Goal: Task Accomplishment & Management: Use online tool/utility

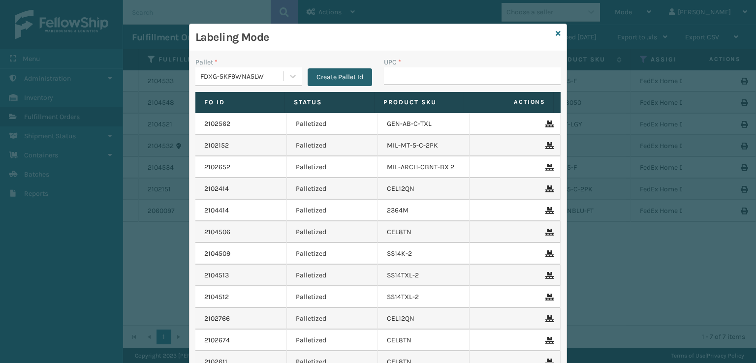
click at [352, 73] on button "Create Pallet Id" at bounding box center [339, 77] width 64 height 18
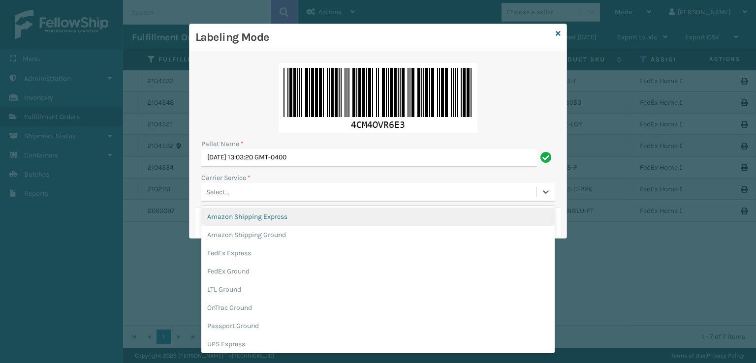
click at [226, 194] on div "Select..." at bounding box center [217, 192] width 23 height 10
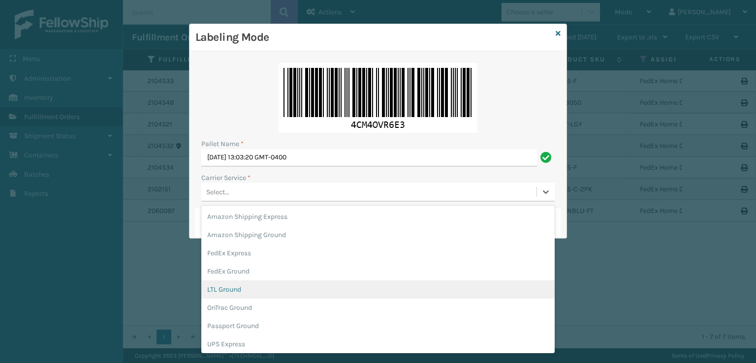
scroll to position [57, 0]
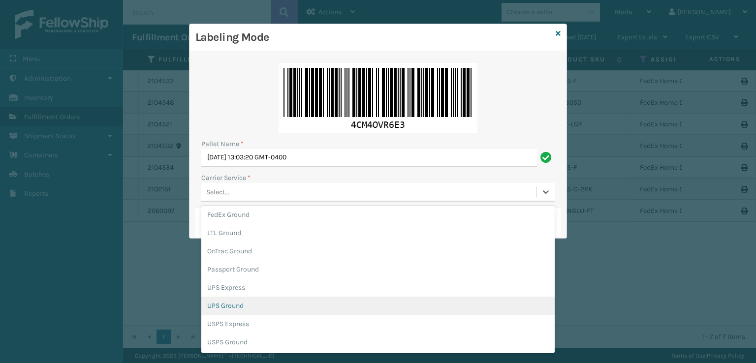
click at [236, 305] on div "UPS Ground" at bounding box center [377, 306] width 353 height 18
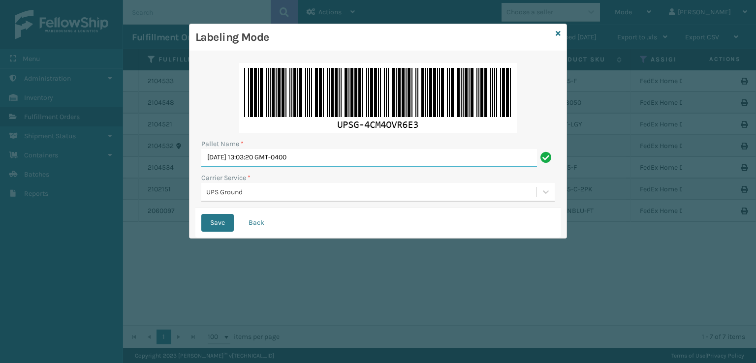
drag, startPoint x: 360, startPoint y: 158, endPoint x: 22, endPoint y: 151, distance: 338.0
click at [22, 151] on div "Labeling Mode Pallet Name * [DATE] 13:03:20 GMT-0400 Carrier Service * UPS Grou…" at bounding box center [378, 181] width 756 height 363
click at [229, 161] on input "Pallet Name *" at bounding box center [377, 158] width 353 height 18
click at [212, 157] on input "Pallet Name *" at bounding box center [377, 158] width 353 height 18
type input "UPST8785383"
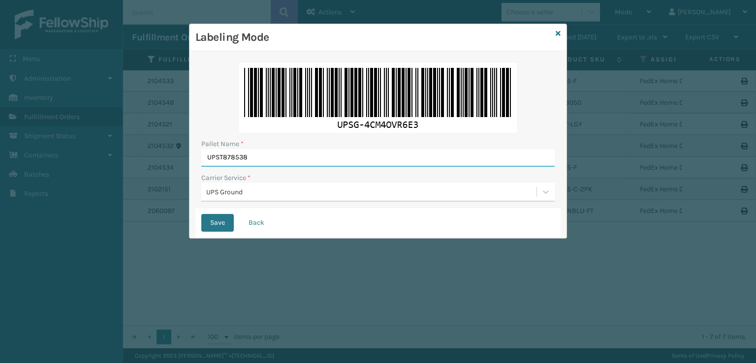
click at [201, 214] on button "Save" at bounding box center [217, 223] width 32 height 18
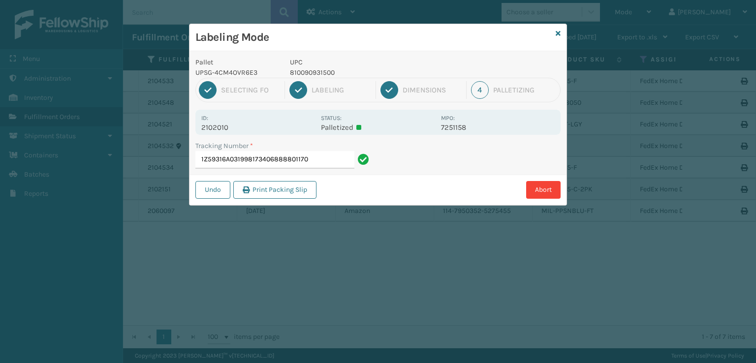
type input "1Z59316A0319981734068888011709"
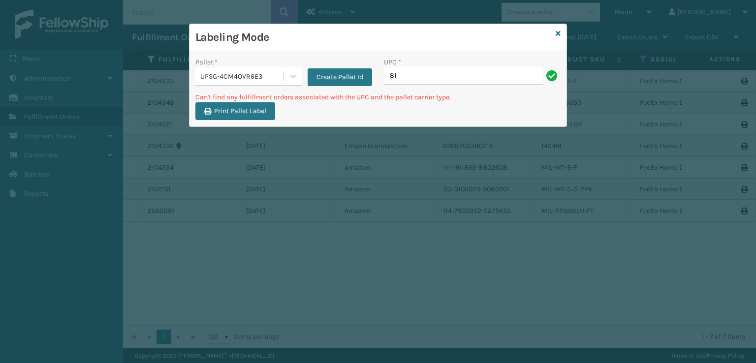
type input "8"
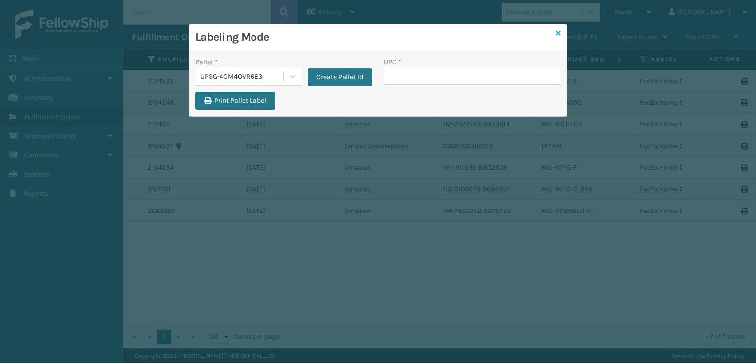
click at [559, 37] on link at bounding box center [557, 34] width 5 height 10
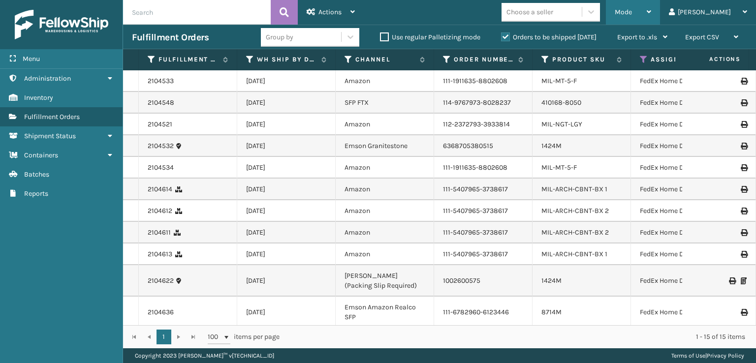
click at [651, 17] on div "Mode" at bounding box center [632, 12] width 36 height 25
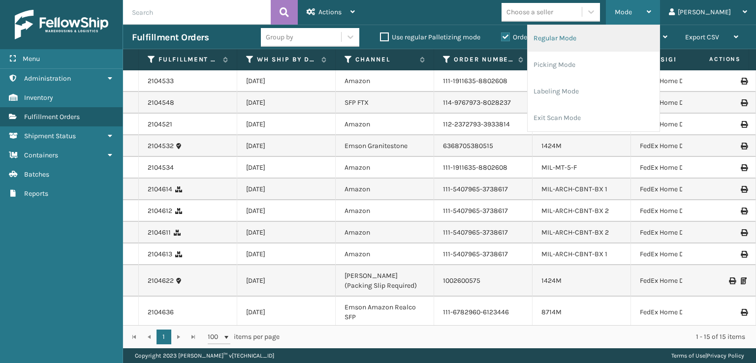
click at [587, 40] on li "Regular Mode" at bounding box center [593, 38] width 132 height 27
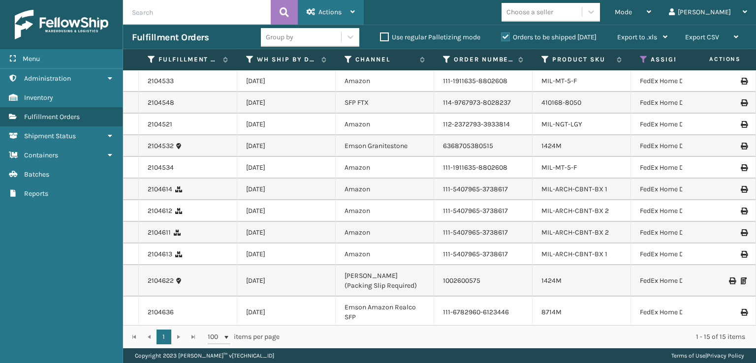
click at [314, 10] on icon at bounding box center [310, 11] width 9 height 7
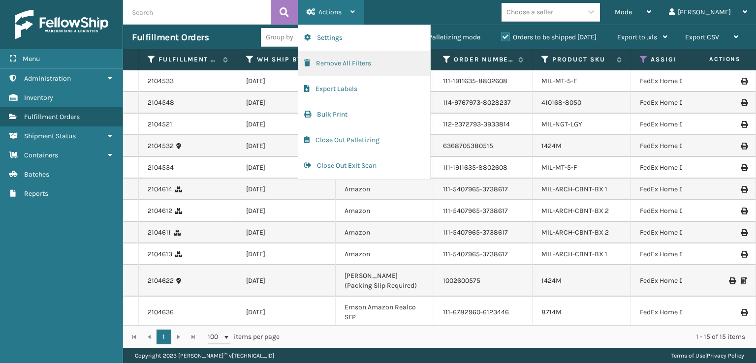
click at [313, 58] on button "Remove All Filters" at bounding box center [364, 64] width 132 height 26
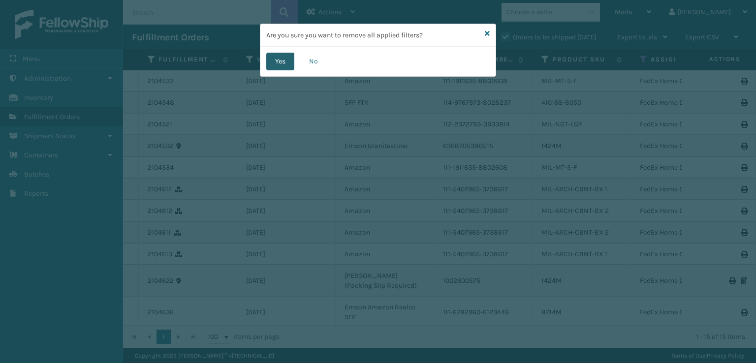
click at [277, 62] on button "Yes" at bounding box center [280, 62] width 28 height 18
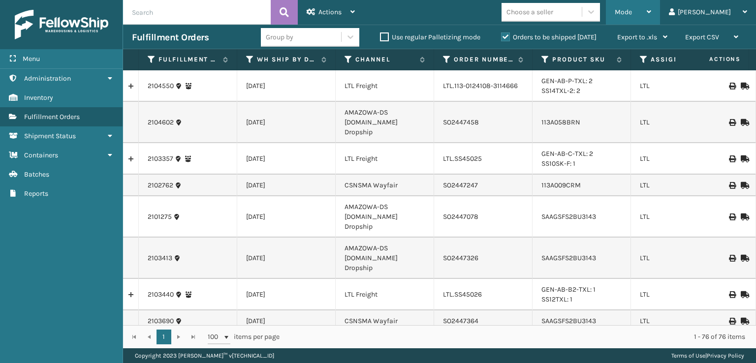
click at [632, 9] on span "Mode" at bounding box center [622, 12] width 17 height 8
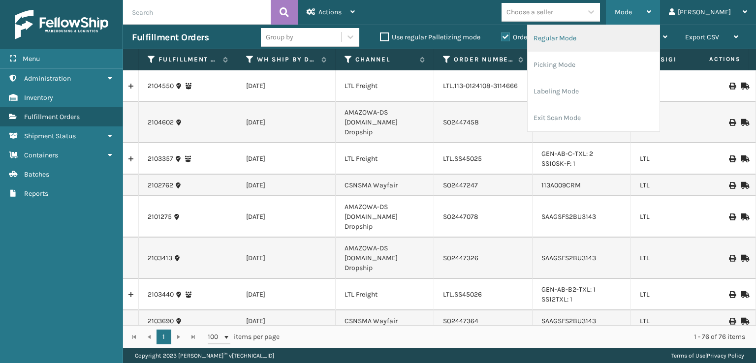
click at [602, 42] on li "Regular Mode" at bounding box center [593, 38] width 132 height 27
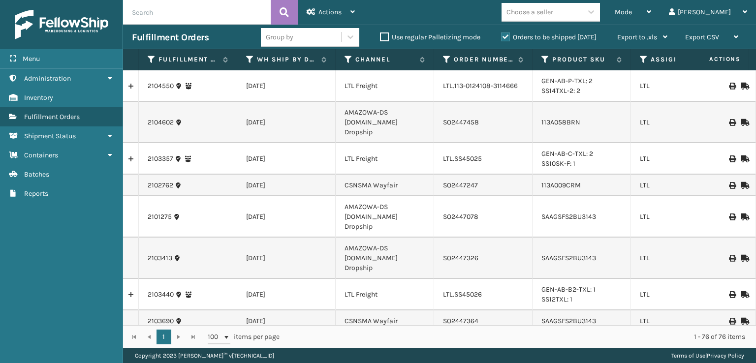
click at [639, 58] on th "Assigned Carrier Service" at bounding box center [680, 59] width 98 height 21
click at [646, 58] on icon at bounding box center [644, 59] width 8 height 9
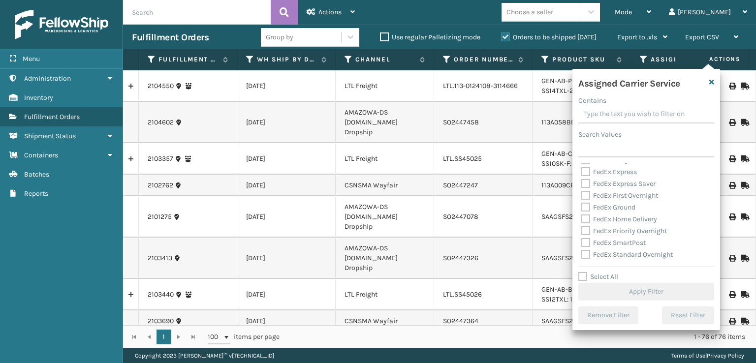
scroll to position [148, 0]
drag, startPoint x: 586, startPoint y: 206, endPoint x: 586, endPoint y: 225, distance: 18.7
click at [586, 211] on label "UPS 2nd Day Air" at bounding box center [611, 210] width 61 height 8
click at [581, 211] on input "UPS 2nd Day Air" at bounding box center [581, 208] width 0 height 6
checkbox input "true"
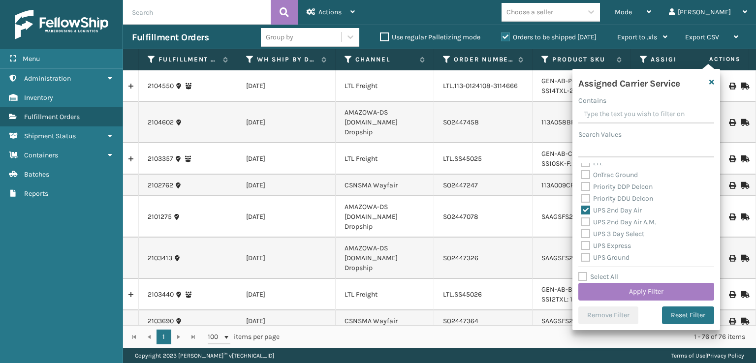
drag, startPoint x: 583, startPoint y: 219, endPoint x: 583, endPoint y: 229, distance: 9.8
click at [583, 223] on div "UPS 2nd Day Air A.M." at bounding box center [646, 222] width 130 height 12
drag, startPoint x: 587, startPoint y: 223, endPoint x: 585, endPoint y: 238, distance: 15.3
click at [586, 224] on label "UPS 2nd Day Air A.M." at bounding box center [618, 222] width 75 height 8
click at [581, 223] on input "UPS 2nd Day Air A.M." at bounding box center [581, 219] width 0 height 6
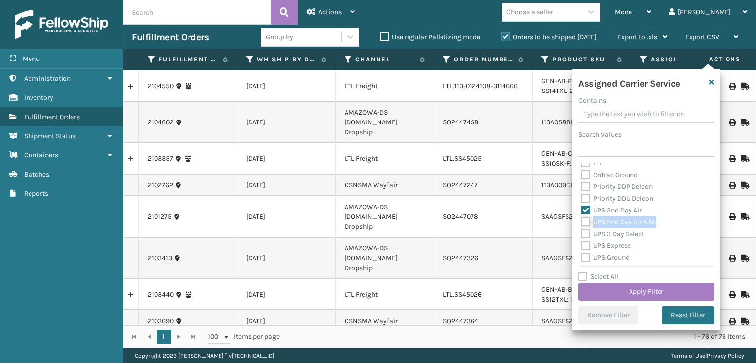
checkbox input "true"
click at [585, 239] on div "UPS 3 Day Select" at bounding box center [646, 234] width 130 height 12
drag, startPoint x: 585, startPoint y: 252, endPoint x: 585, endPoint y: 239, distance: 13.8
click at [585, 248] on div "Amazon Transportation Air Amazon Transportation Ground FedEx 2Day FedEx 2Day A.…" at bounding box center [646, 212] width 136 height 98
drag, startPoint x: 586, startPoint y: 232, endPoint x: 586, endPoint y: 240, distance: 7.9
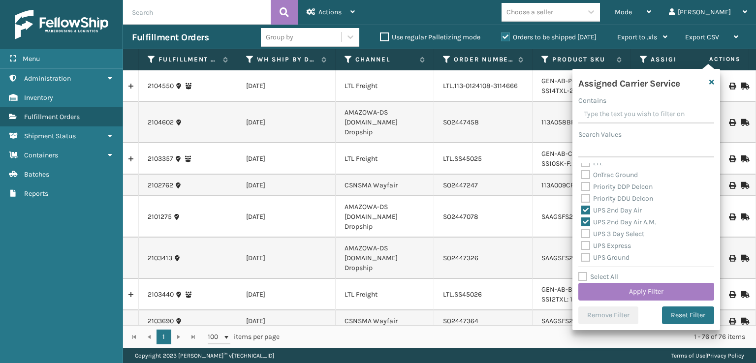
click at [586, 235] on label "UPS 3 Day Select" at bounding box center [612, 234] width 63 height 8
click at [581, 235] on input "UPS 3 Day Select" at bounding box center [581, 231] width 0 height 6
checkbox input "true"
click at [586, 246] on label "UPS Express" at bounding box center [606, 246] width 50 height 8
click at [581, 246] on input "UPS Express" at bounding box center [581, 243] width 0 height 6
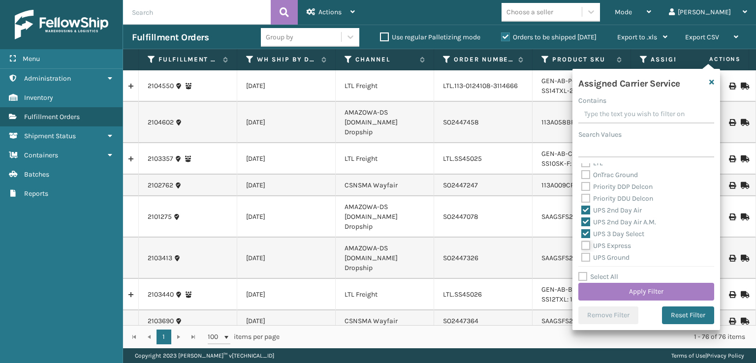
checkbox input "true"
click at [586, 260] on label "UPS Ground" at bounding box center [605, 257] width 48 height 8
click at [581, 258] on input "UPS Ground" at bounding box center [581, 255] width 0 height 6
checkbox input "true"
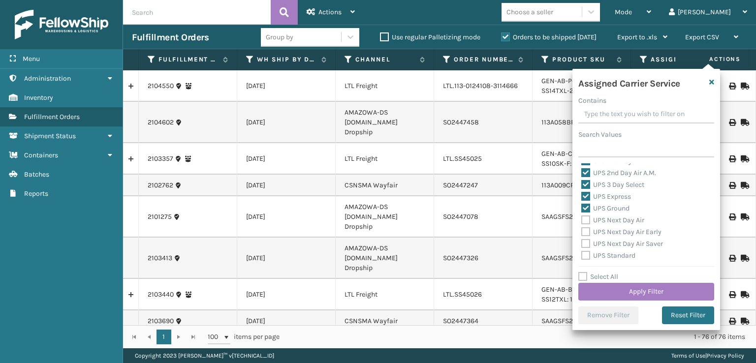
click at [582, 222] on label "UPS Next Day Air" at bounding box center [612, 220] width 63 height 8
click at [581, 221] on input "UPS Next Day Air" at bounding box center [581, 217] width 0 height 6
checkbox input "true"
click at [583, 233] on label "UPS Next Day Air Early" at bounding box center [621, 232] width 80 height 8
click at [581, 233] on input "UPS Next Day Air Early" at bounding box center [581, 229] width 0 height 6
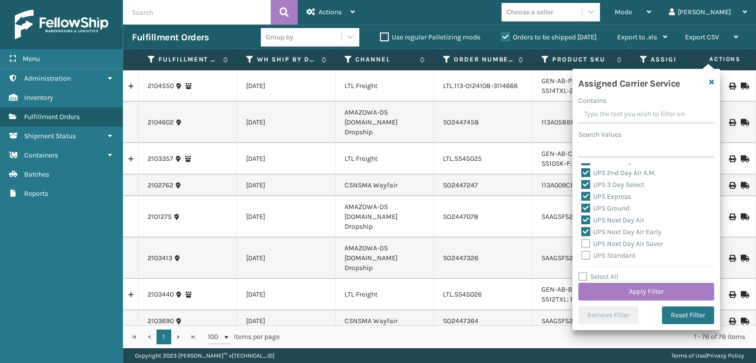
checkbox input "true"
click at [587, 244] on label "UPS Next Day Air Saver" at bounding box center [622, 244] width 82 height 8
click at [581, 244] on input "UPS Next Day Air Saver" at bounding box center [581, 241] width 0 height 6
checkbox input "true"
click at [586, 254] on label "UPS Standard" at bounding box center [608, 255] width 54 height 8
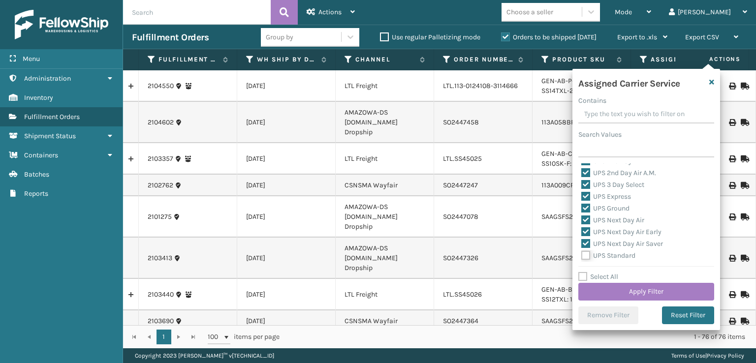
click at [581, 254] on input "UPS Standard" at bounding box center [581, 253] width 0 height 6
checkbox input "true"
click at [586, 239] on label "USPS First Class Mail International" at bounding box center [640, 242] width 119 height 8
click at [581, 239] on input "USPS First Class Mail International" at bounding box center [581, 239] width 0 height 6
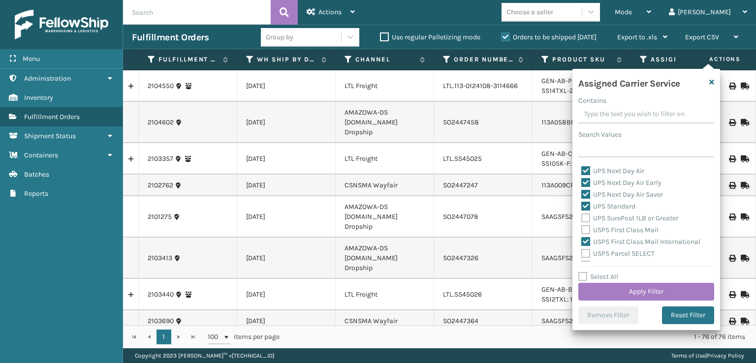
click at [584, 240] on label "USPS First Class Mail International" at bounding box center [640, 242] width 119 height 8
click at [581, 240] on input "USPS First Class Mail International" at bounding box center [581, 239] width 0 height 6
checkbox input "false"
click at [584, 218] on label "UPS SurePost 1LB or Greater" at bounding box center [629, 218] width 97 height 8
click at [581, 218] on input "UPS SurePost 1LB or Greater" at bounding box center [581, 216] width 0 height 6
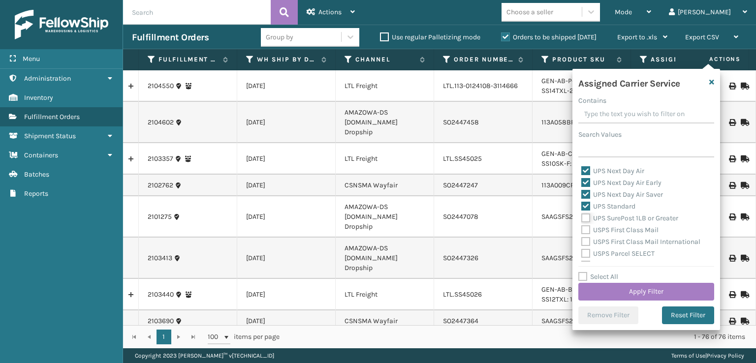
checkbox input "true"
click at [589, 289] on button "Apply Filter" at bounding box center [646, 292] width 136 height 18
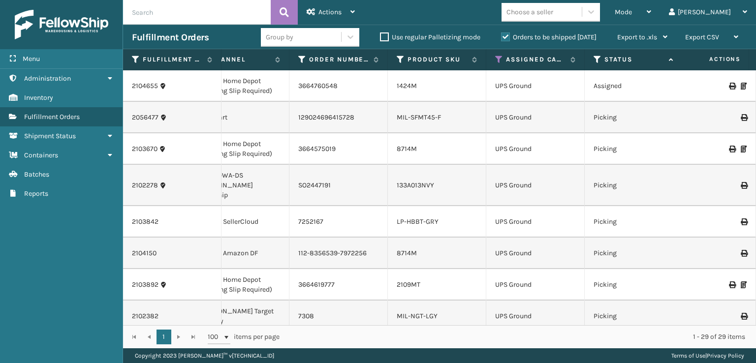
scroll to position [0, 158]
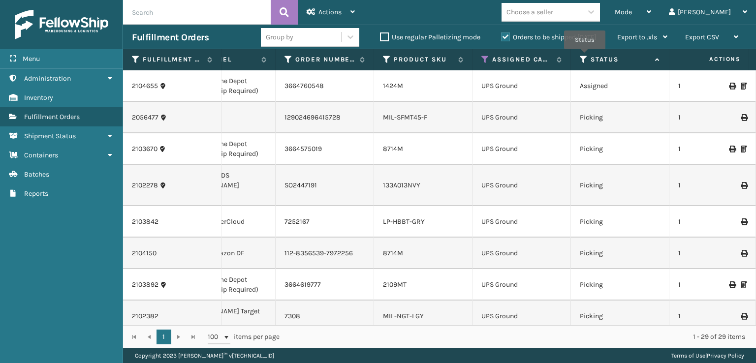
click at [584, 56] on icon at bounding box center [583, 59] width 8 height 9
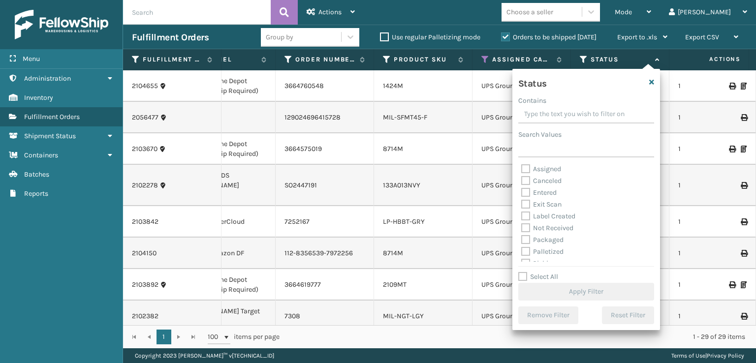
scroll to position [49, 0]
click at [533, 213] on label "Picking" at bounding box center [538, 214] width 35 height 8
click at [521, 213] on input "Picking" at bounding box center [521, 212] width 0 height 6
checkbox input "true"
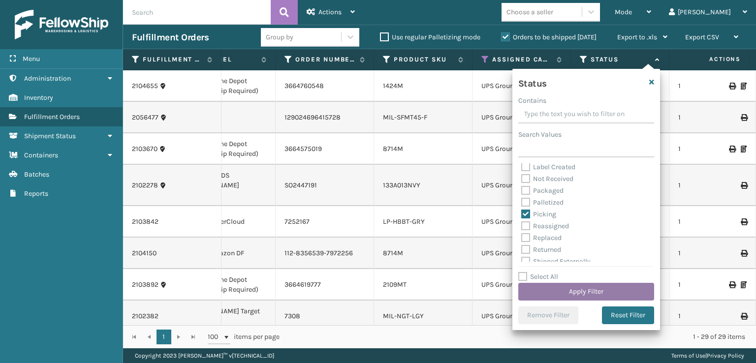
click at [605, 289] on button "Apply Filter" at bounding box center [586, 292] width 136 height 18
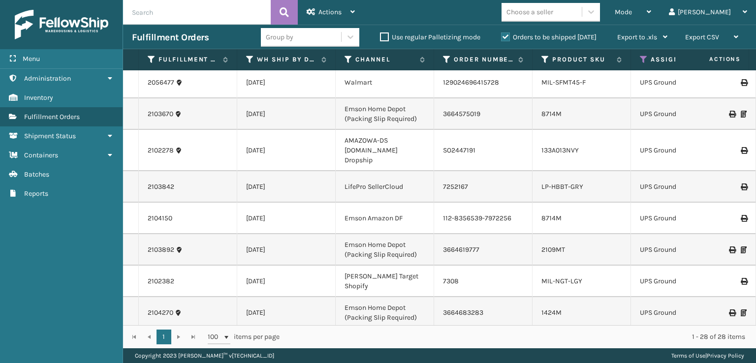
scroll to position [0, 0]
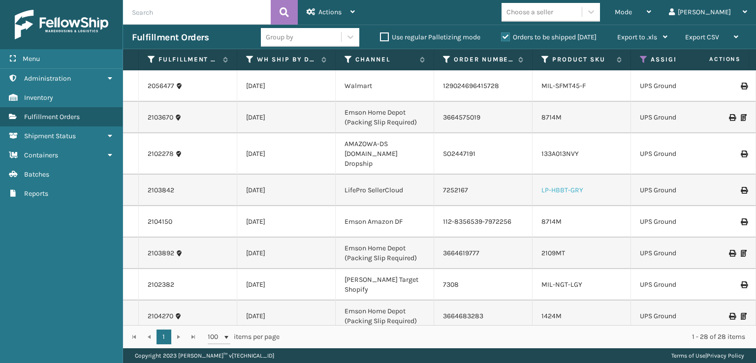
click at [558, 186] on link "LP-HBBT-GRY" at bounding box center [562, 190] width 42 height 8
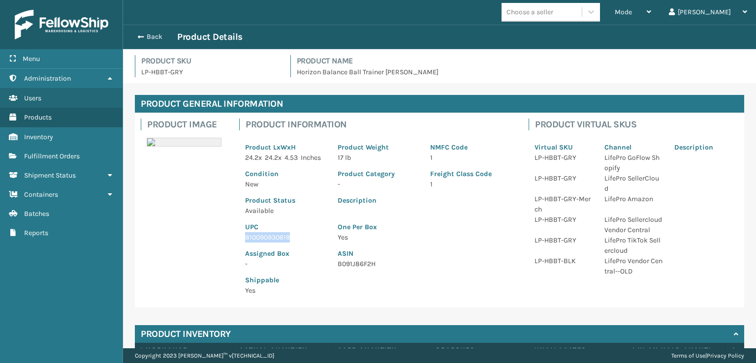
drag, startPoint x: 296, startPoint y: 252, endPoint x: 241, endPoint y: 251, distance: 55.1
click at [241, 243] on div "UPC 810090930619" at bounding box center [285, 229] width 92 height 27
copy p "810090930619"
click at [141, 35] on span "button" at bounding box center [139, 36] width 6 height 7
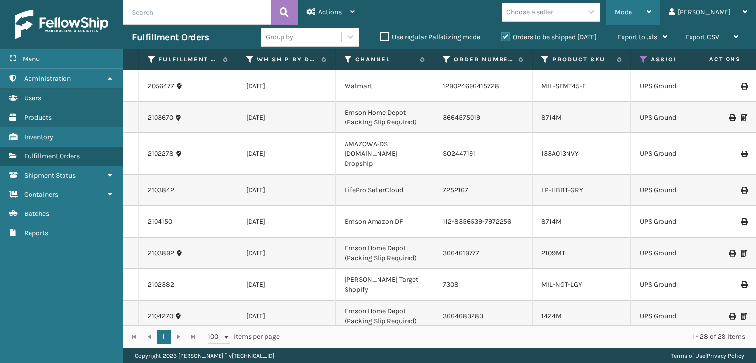
click at [650, 11] on div "Mode Regular Mode Picking Mode Labeling Mode Exit Scan Mode" at bounding box center [633, 12] width 54 height 25
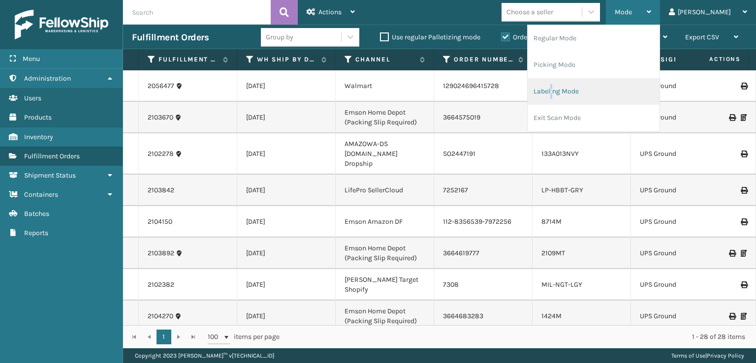
click at [592, 89] on li "Labeling Mode" at bounding box center [593, 91] width 132 height 27
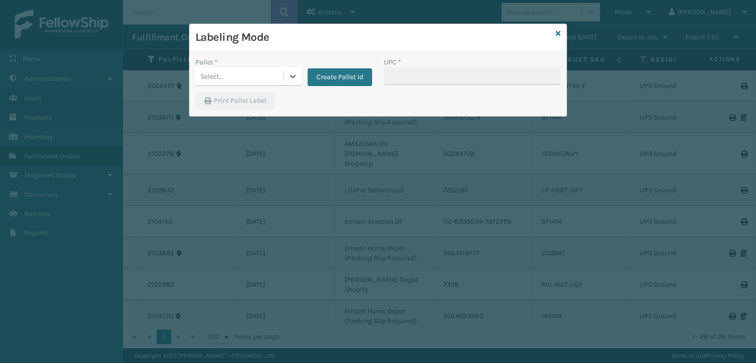
click at [264, 71] on div "Select..." at bounding box center [239, 76] width 88 height 16
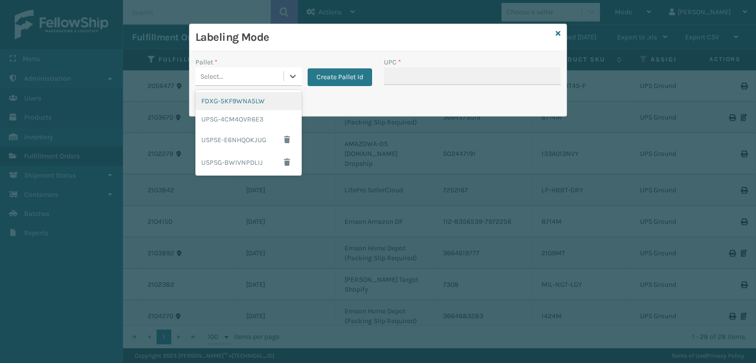
click at [240, 101] on div "FDXG-5KF9WNA5LW" at bounding box center [248, 101] width 106 height 18
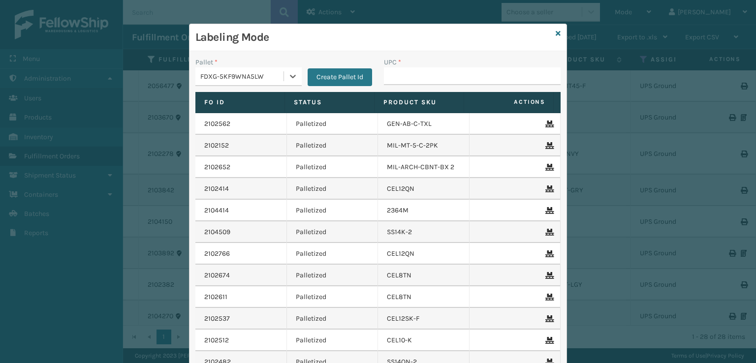
click at [223, 83] on div "FDXG-5KF9WNA5LW" at bounding box center [239, 76] width 88 height 16
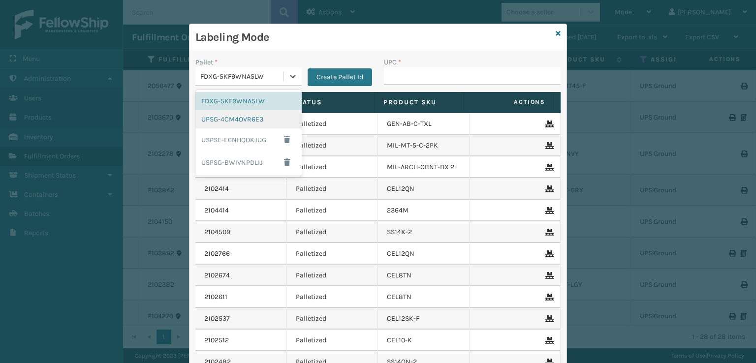
drag, startPoint x: 222, startPoint y: 118, endPoint x: 242, endPoint y: 112, distance: 20.5
click at [223, 118] on div "UPSG-4CM4OVR6E3" at bounding box center [248, 119] width 106 height 18
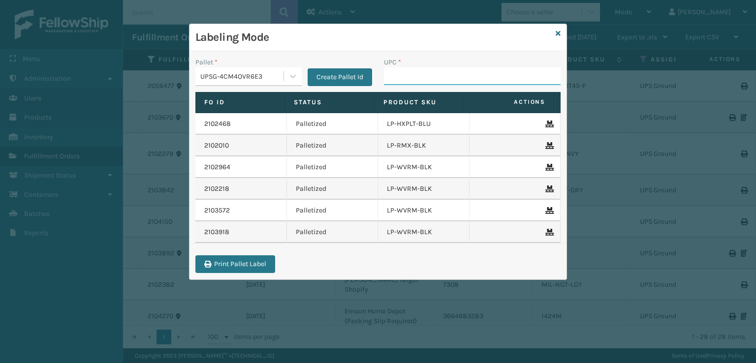
click at [437, 75] on input "UPC *" at bounding box center [472, 76] width 177 height 18
paste input "810090930619"
type input "810090930619"
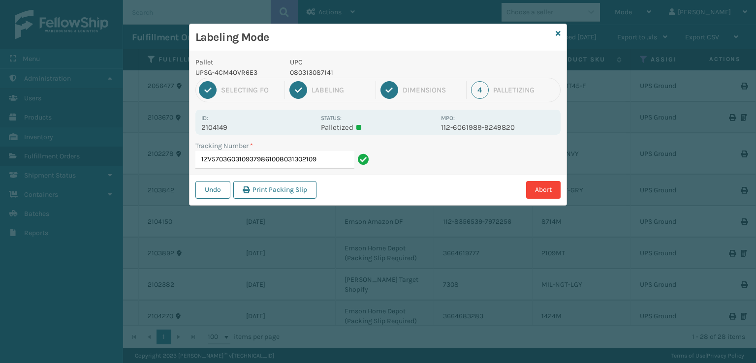
type input "1ZV5703G031093798610080313021098"
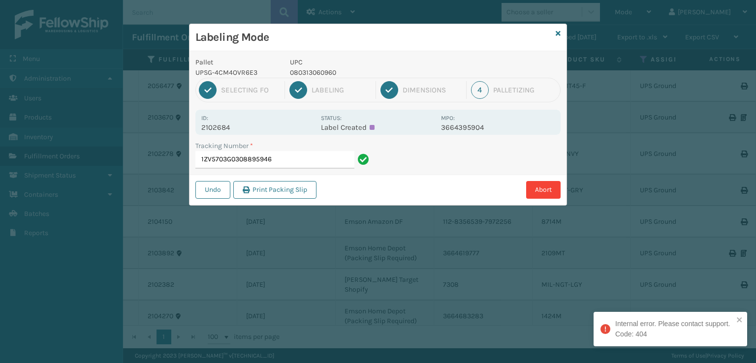
type input "1ZV5703G0308895946"
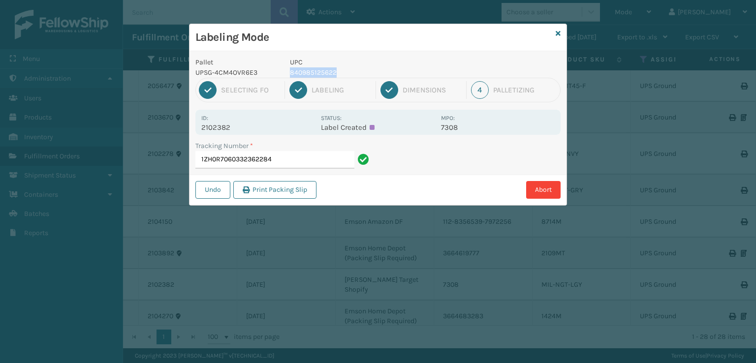
drag, startPoint x: 364, startPoint y: 74, endPoint x: 291, endPoint y: 73, distance: 72.3
click at [291, 73] on p "840985125622" at bounding box center [362, 72] width 145 height 10
copy p "840985125622"
click at [320, 163] on input "1ZH0R7060332362284" at bounding box center [274, 160] width 159 height 18
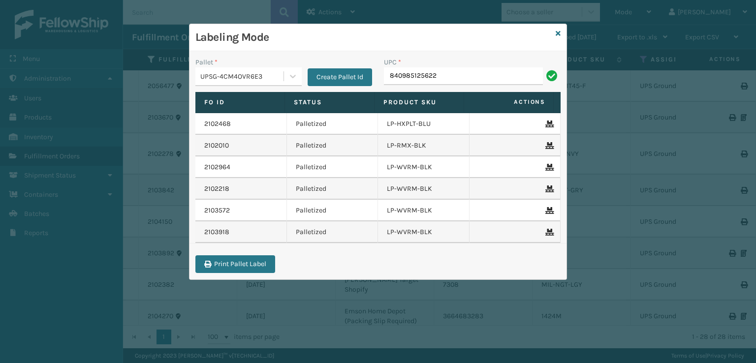
type input "840985125622"
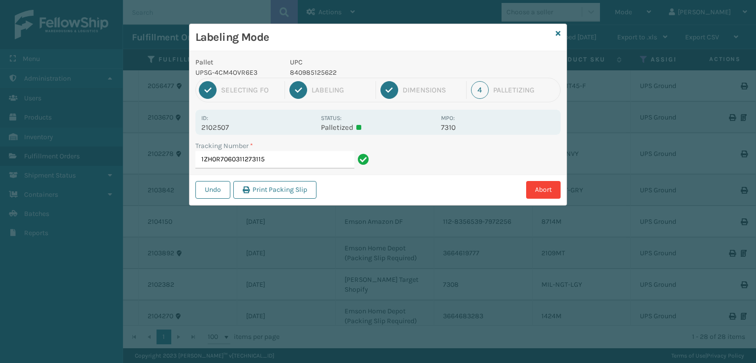
type input "1ZH0R7060311273115840985125622"
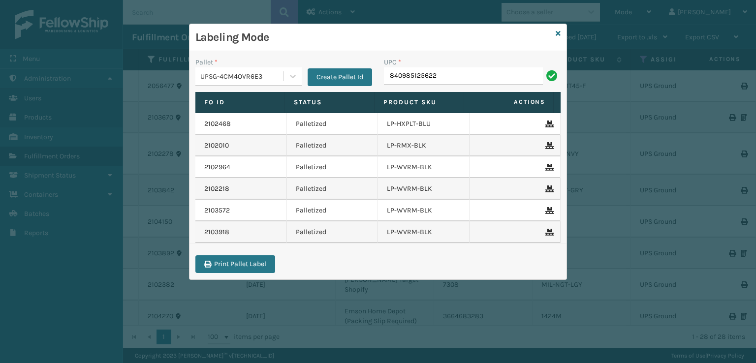
type input "840985125622"
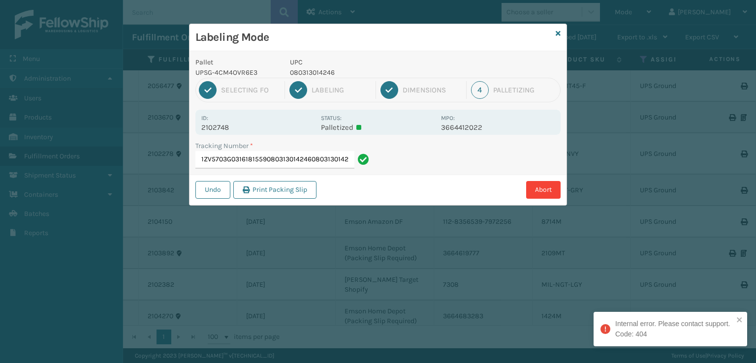
type input "1ZV5703G0316181559080313014246080313014246"
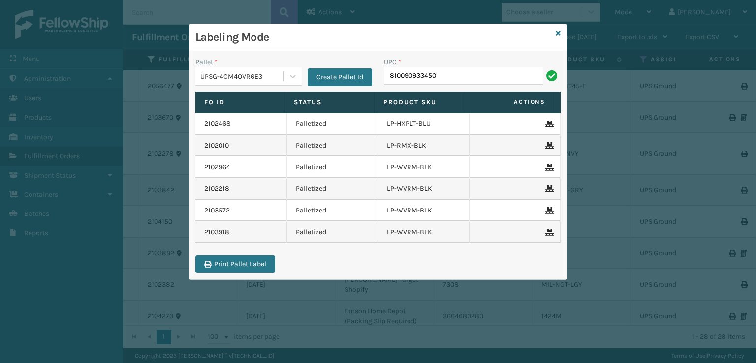
type input "810090933450"
click at [557, 31] on icon at bounding box center [557, 33] width 5 height 7
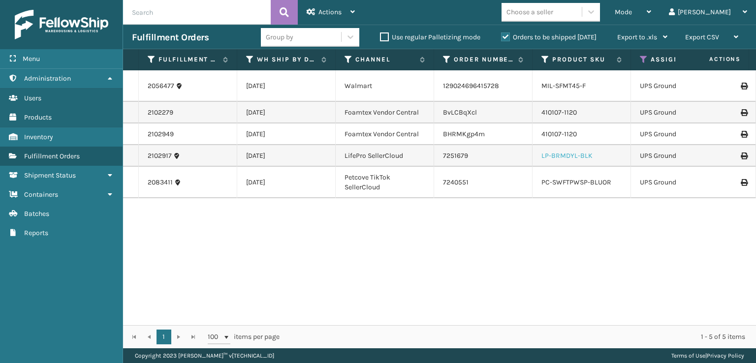
click at [552, 152] on link "LP-BRMDYL-BLK" at bounding box center [566, 156] width 51 height 8
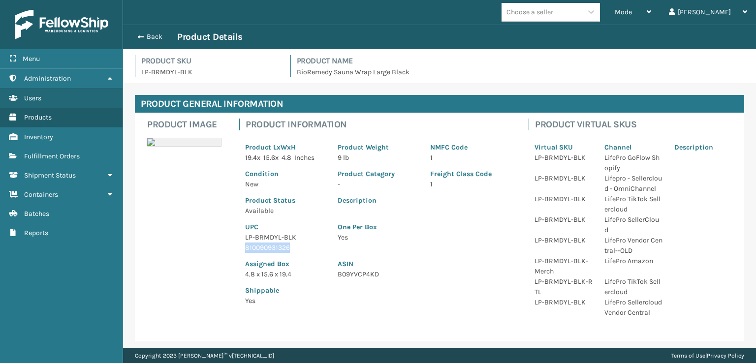
drag, startPoint x: 292, startPoint y: 247, endPoint x: 239, endPoint y: 244, distance: 52.7
click at [239, 244] on div "UPC LP-BRMDYL-BLK 810090931326" at bounding box center [285, 234] width 92 height 37
copy p "810090931326"
click at [140, 34] on span "button" at bounding box center [139, 36] width 6 height 7
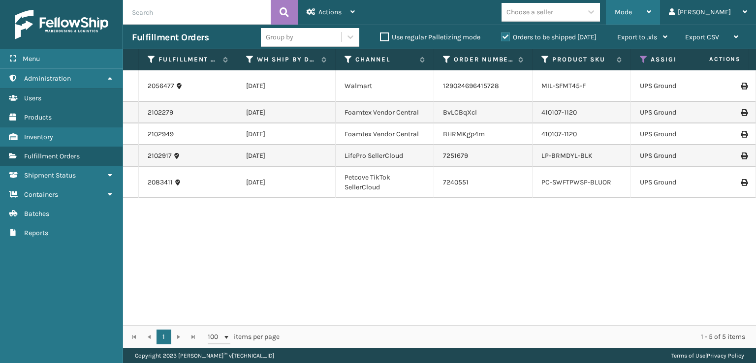
click at [632, 15] on span "Mode" at bounding box center [622, 12] width 17 height 8
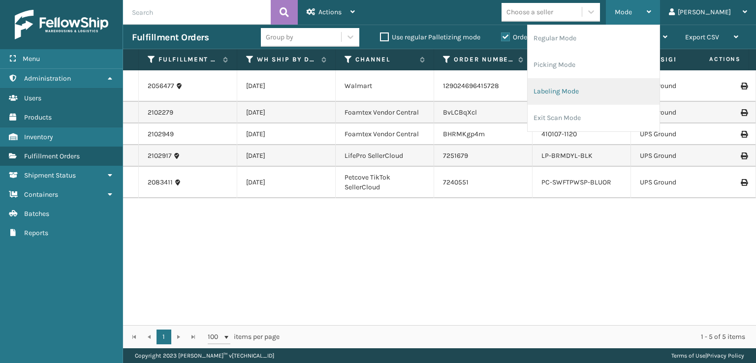
click at [588, 91] on li "Labeling Mode" at bounding box center [593, 91] width 132 height 27
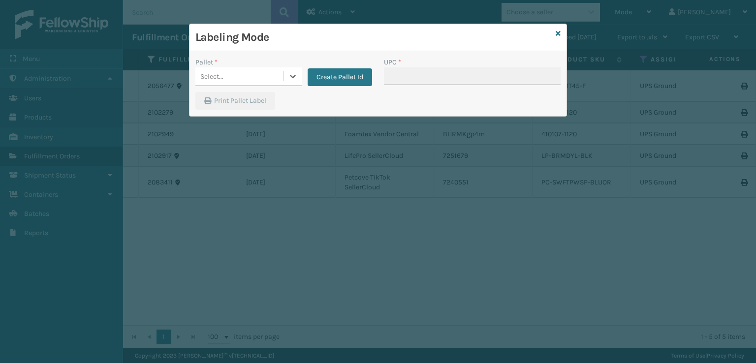
click at [244, 79] on div "Select..." at bounding box center [239, 76] width 88 height 16
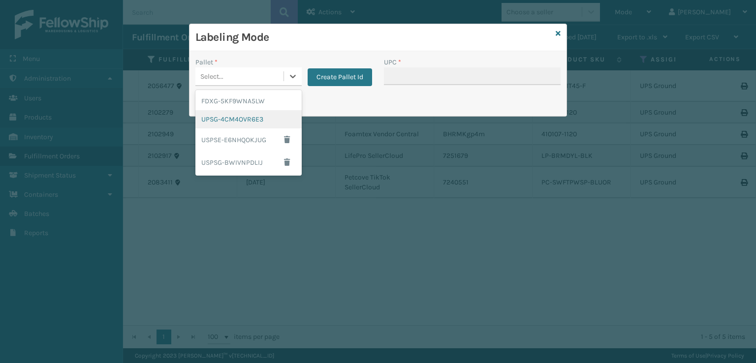
click at [242, 116] on div "UPSG-4CM4OVR6E3" at bounding box center [248, 119] width 106 height 18
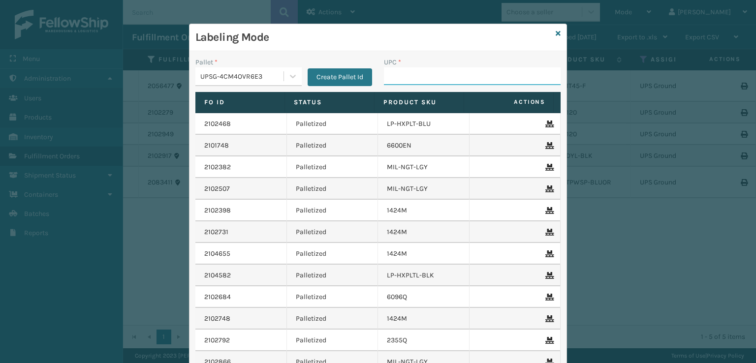
click at [399, 78] on input "UPC *" at bounding box center [472, 76] width 177 height 18
paste input "810090931326"
type input "810090931326"
click at [555, 31] on icon at bounding box center [557, 33] width 5 height 7
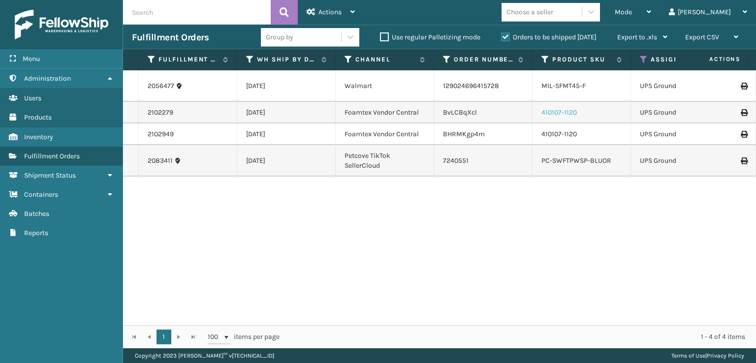
click at [569, 108] on link "410107-1120" at bounding box center [558, 112] width 35 height 8
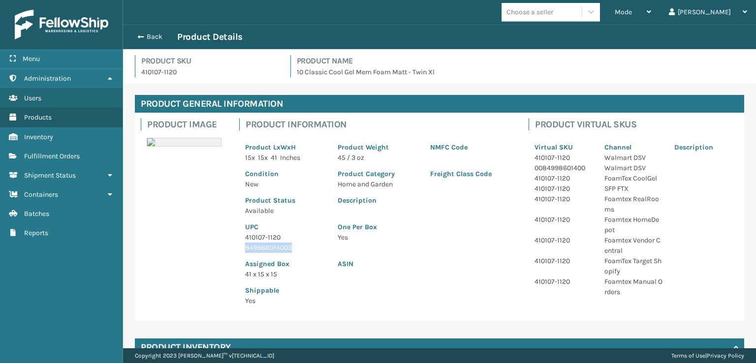
drag, startPoint x: 297, startPoint y: 249, endPoint x: 246, endPoint y: 251, distance: 51.2
click at [246, 251] on p "849986014003" at bounding box center [285, 248] width 81 height 10
copy p "849986014003"
click at [136, 35] on span "button" at bounding box center [139, 36] width 6 height 7
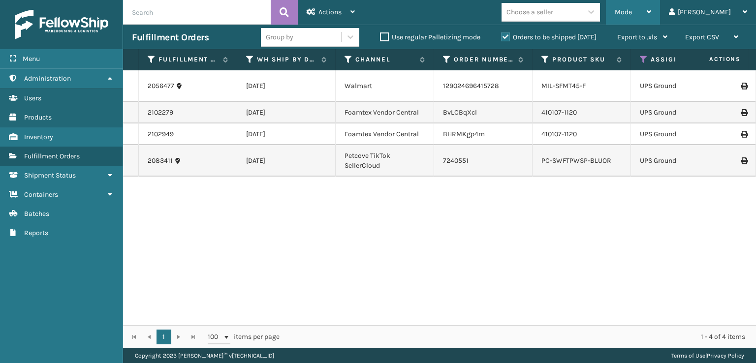
click at [651, 5] on div "Mode" at bounding box center [632, 12] width 36 height 25
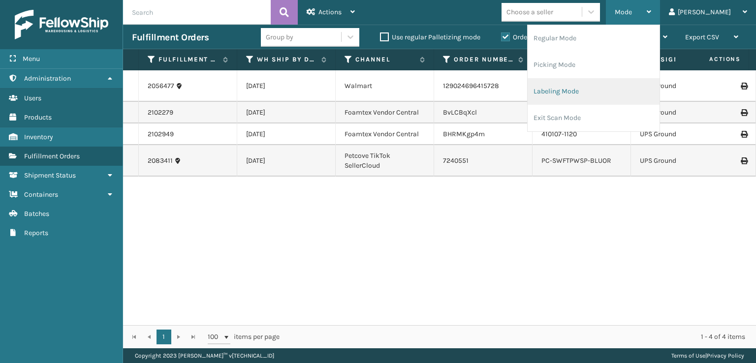
click at [593, 95] on li "Labeling Mode" at bounding box center [593, 91] width 132 height 27
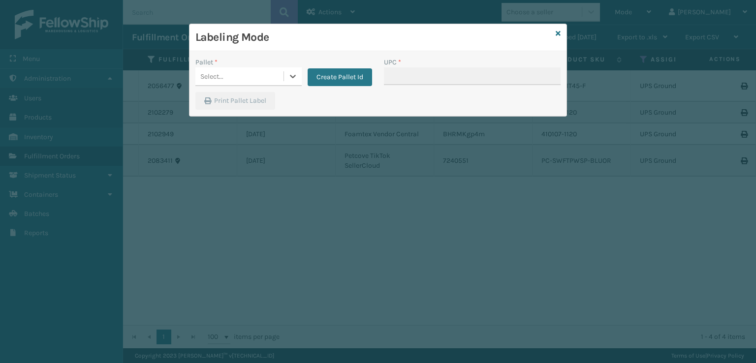
click at [262, 74] on div "Select..." at bounding box center [239, 76] width 88 height 16
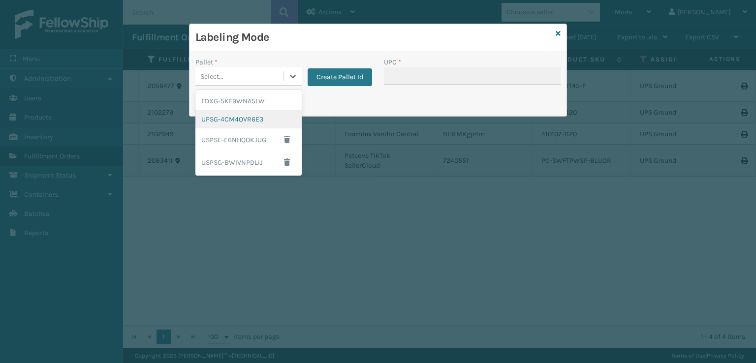
click at [211, 123] on div "UPSG-4CM4OVR6E3" at bounding box center [248, 119] width 106 height 18
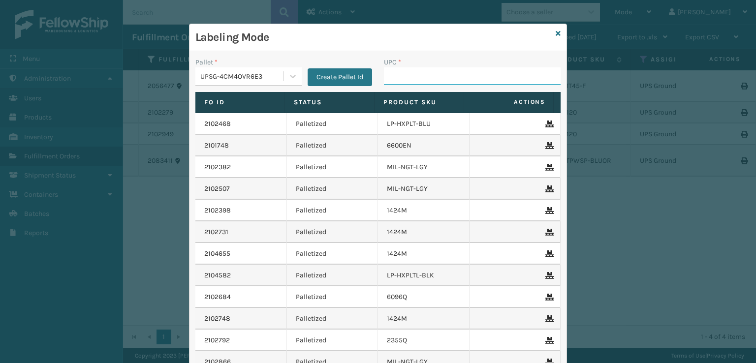
click at [400, 73] on input "UPC *" at bounding box center [472, 76] width 177 height 18
paste input "849986014003"
type input "849986014003"
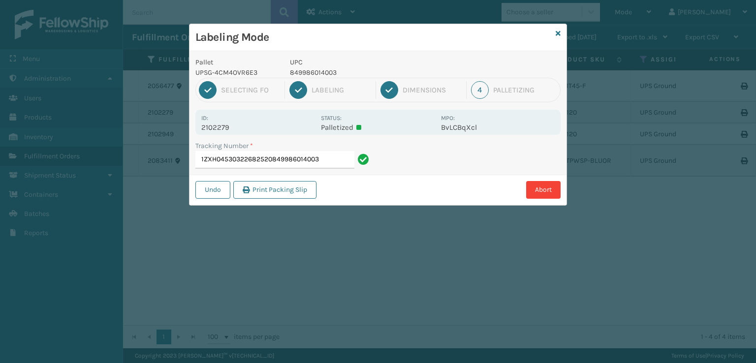
type input "1ZXH04530322682520849986014003"
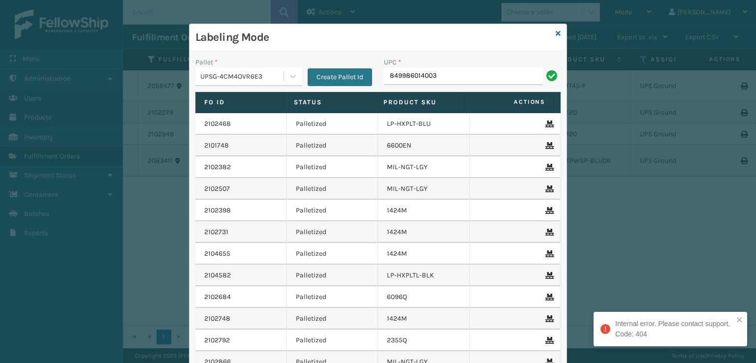
type input "849986014003"
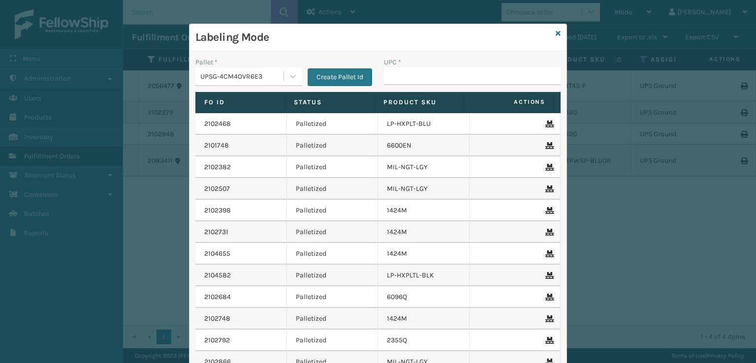
click at [561, 60] on div "UPC *" at bounding box center [472, 74] width 188 height 35
click at [555, 32] on icon at bounding box center [557, 33] width 5 height 7
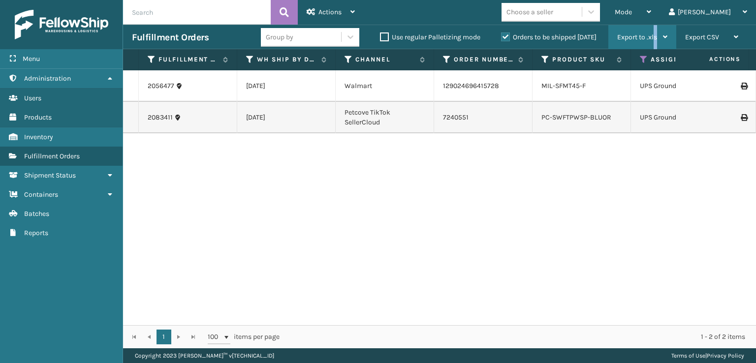
click at [655, 30] on div "Export to .xls" at bounding box center [642, 37] width 50 height 25
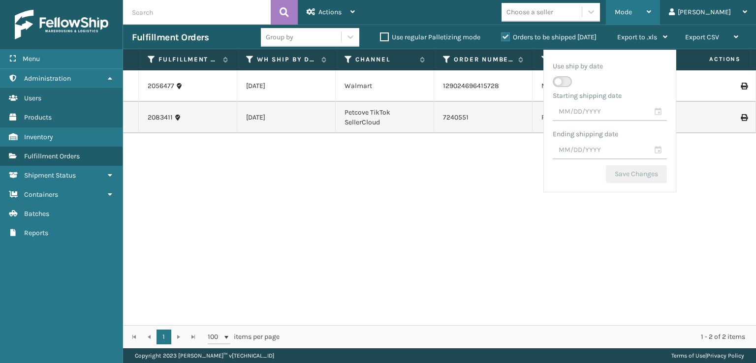
click at [632, 8] on span "Mode" at bounding box center [622, 12] width 17 height 8
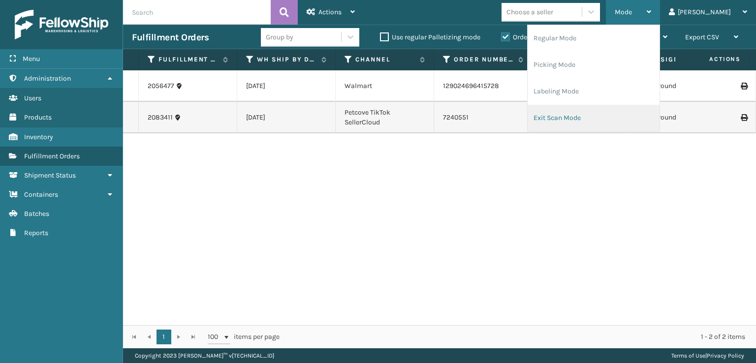
click at [590, 111] on li "Exit Scan Mode" at bounding box center [593, 118] width 132 height 27
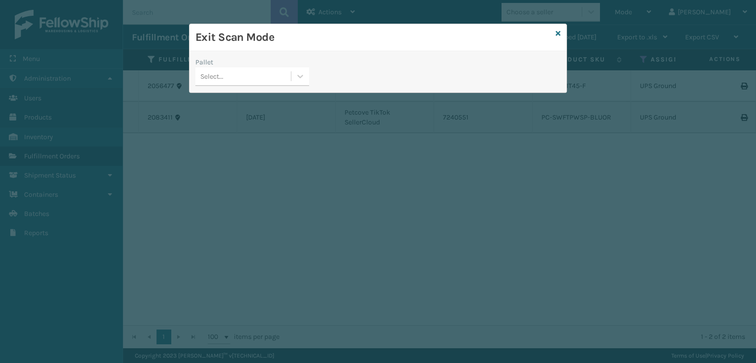
click at [250, 73] on div "Select..." at bounding box center [242, 76] width 95 height 16
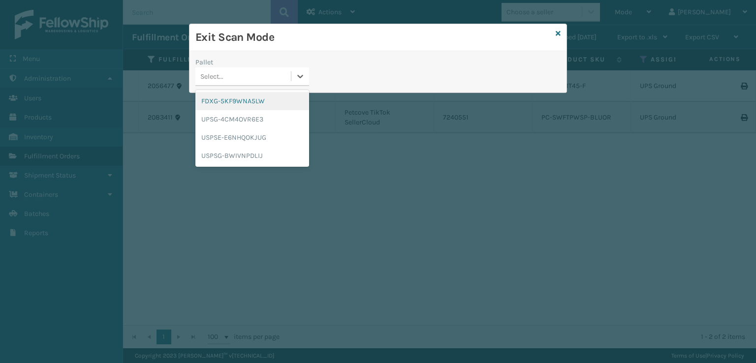
click at [236, 106] on div "FDXG-5KF9WNA5LW" at bounding box center [252, 101] width 114 height 18
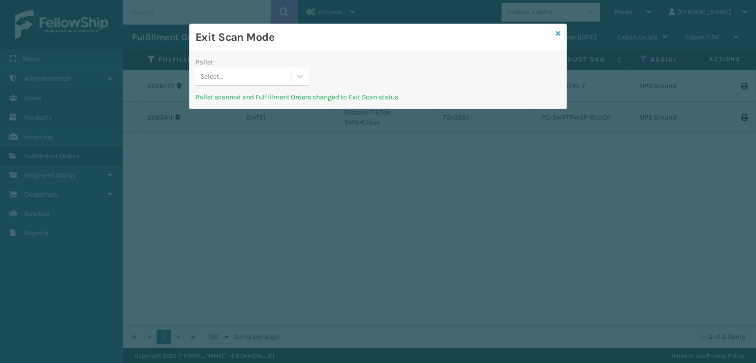
click at [557, 32] on icon at bounding box center [557, 33] width 5 height 7
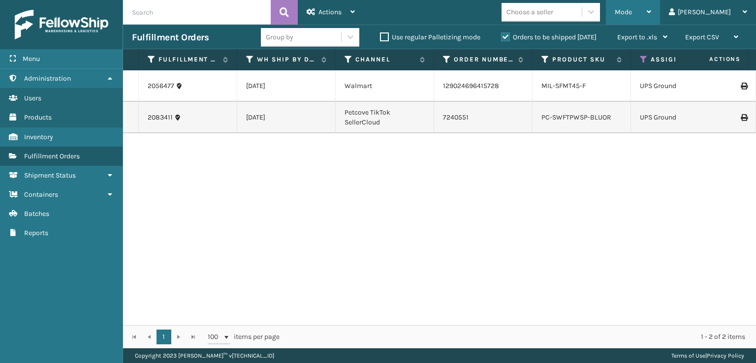
click at [632, 12] on span "Mode" at bounding box center [622, 12] width 17 height 8
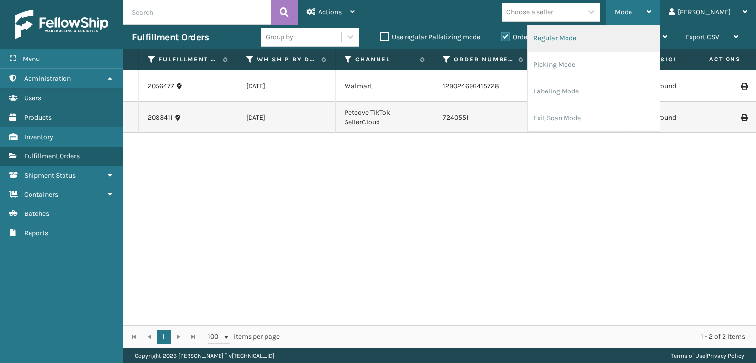
click at [576, 40] on li "Regular Mode" at bounding box center [593, 38] width 132 height 27
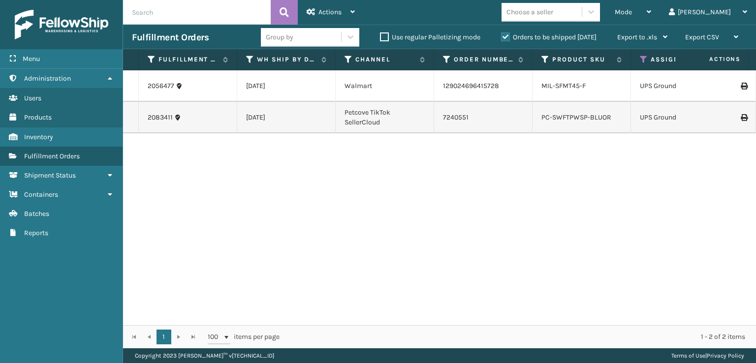
click at [640, 60] on icon at bounding box center [644, 59] width 8 height 9
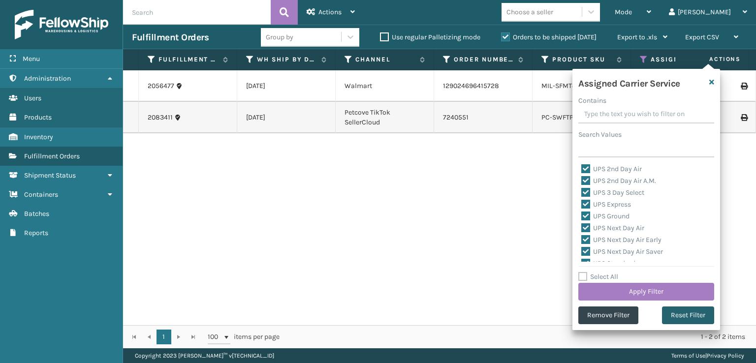
click at [674, 313] on button "Reset Filter" at bounding box center [688, 315] width 52 height 18
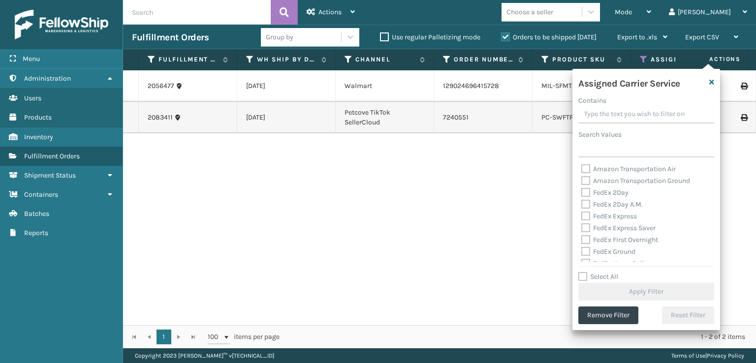
click at [582, 193] on label "FedEx 2Day" at bounding box center [604, 192] width 47 height 8
click at [581, 193] on input "FedEx 2Day" at bounding box center [581, 190] width 0 height 6
checkbox input "true"
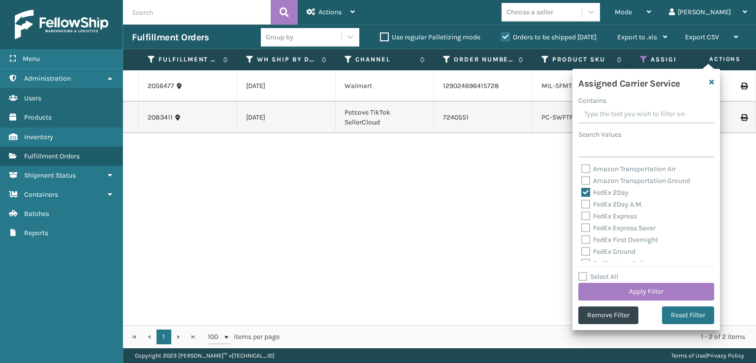
click at [582, 206] on label "FedEx 2Day A.M." at bounding box center [611, 204] width 61 height 8
click at [581, 205] on input "FedEx 2Day A.M." at bounding box center [581, 202] width 0 height 6
checkbox input "true"
drag, startPoint x: 583, startPoint y: 216, endPoint x: 587, endPoint y: 224, distance: 9.0
click at [584, 217] on label "FedEx Express" at bounding box center [609, 216] width 56 height 8
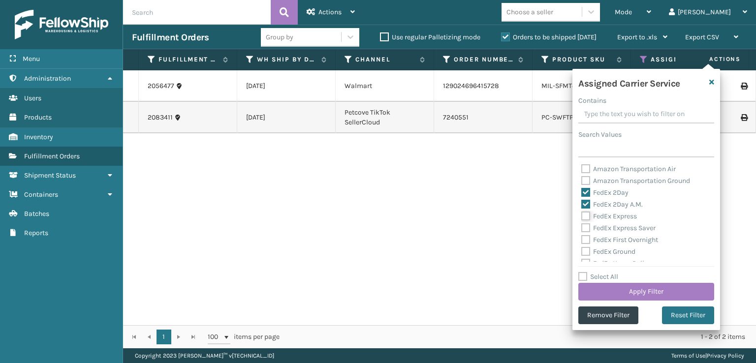
click at [581, 217] on input "FedEx Express" at bounding box center [581, 214] width 0 height 6
checkbox input "true"
click at [586, 237] on label "FedEx First Overnight" at bounding box center [619, 240] width 77 height 8
click at [581, 237] on input "FedEx First Overnight" at bounding box center [581, 237] width 0 height 6
checkbox input "true"
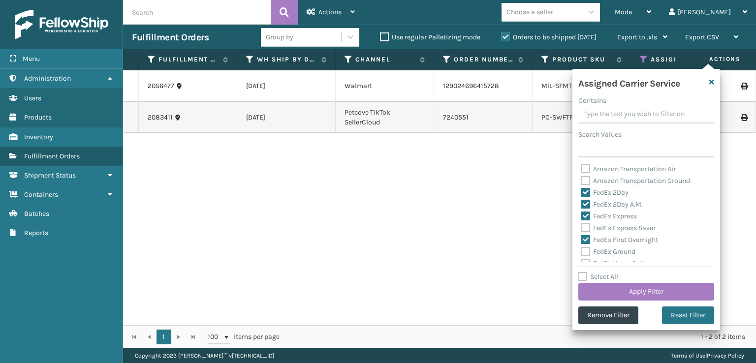
click at [588, 249] on label "FedEx Ground" at bounding box center [608, 251] width 54 height 8
click at [581, 249] on input "FedEx Ground" at bounding box center [581, 249] width 0 height 6
checkbox input "true"
click at [586, 226] on label "FedEx Express Saver" at bounding box center [618, 228] width 74 height 8
click at [581, 226] on input "FedEx Express Saver" at bounding box center [581, 225] width 0 height 6
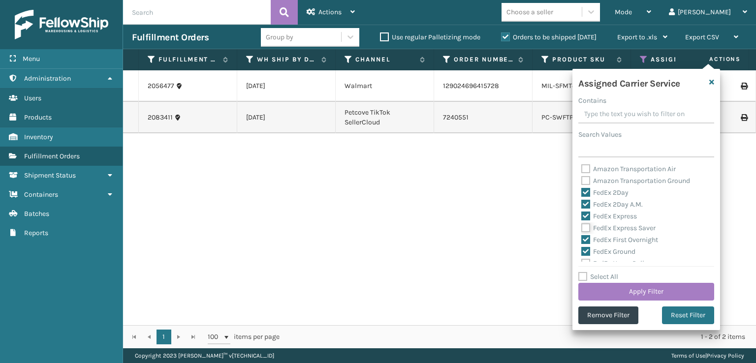
checkbox input "true"
click at [584, 214] on label "FedEx Home Delivery" at bounding box center [619, 214] width 76 height 8
click at [581, 214] on input "FedEx Home Delivery" at bounding box center [581, 212] width 0 height 6
checkbox input "true"
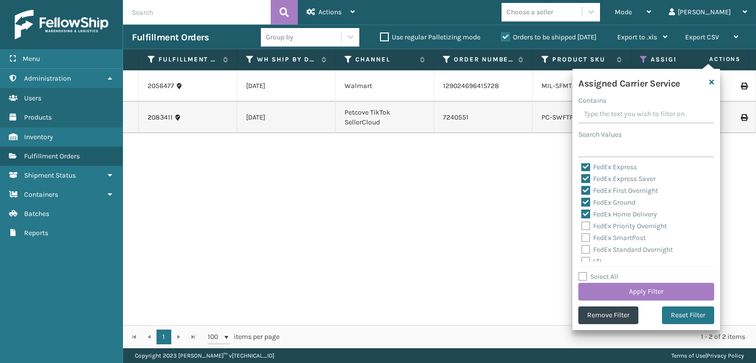
click at [584, 227] on label "FedEx Priority Overnight" at bounding box center [624, 226] width 86 height 8
click at [581, 227] on input "FedEx Priority Overnight" at bounding box center [581, 223] width 0 height 6
checkbox input "true"
drag, startPoint x: 588, startPoint y: 235, endPoint x: 587, endPoint y: 240, distance: 4.9
click at [588, 237] on label "FedEx SmartPost" at bounding box center [613, 238] width 64 height 8
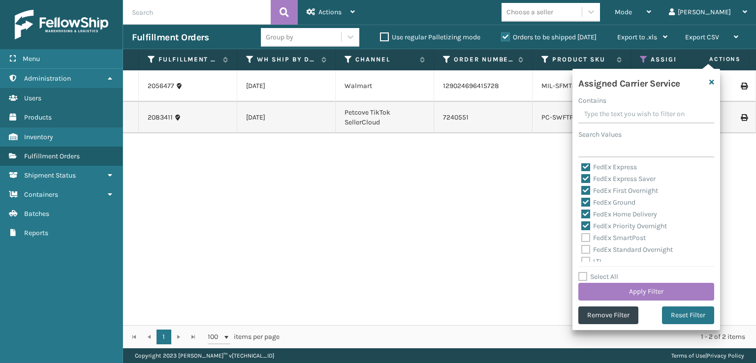
click at [586, 248] on label "FedEx Standard Overnight" at bounding box center [626, 249] width 91 height 8
click at [581, 248] on input "FedEx Standard Overnight" at bounding box center [581, 247] width 0 height 6
checkbox input "true"
click at [581, 234] on label "FedEx SmartPost" at bounding box center [613, 238] width 64 height 8
click at [581, 234] on input "FedEx SmartPost" at bounding box center [581, 235] width 0 height 6
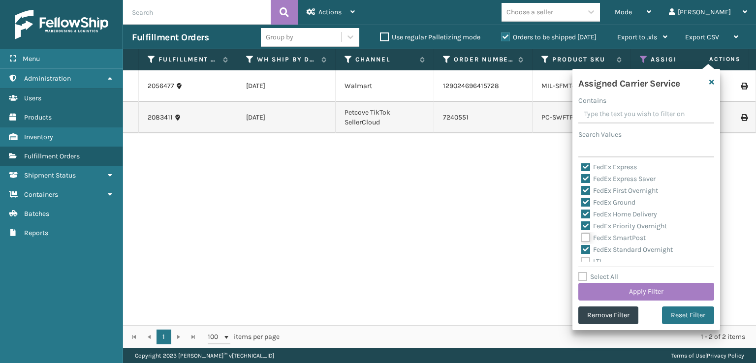
checkbox input "true"
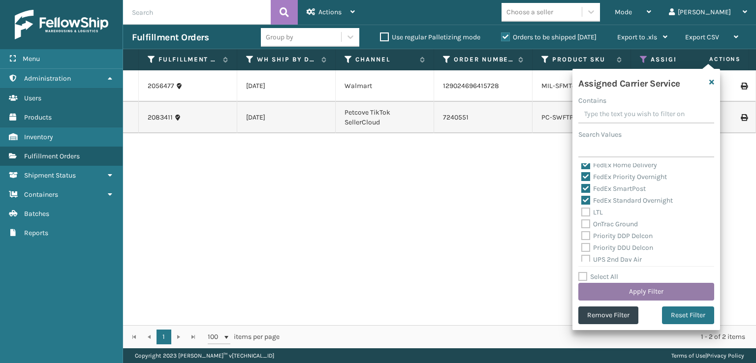
click at [608, 291] on button "Apply Filter" at bounding box center [646, 292] width 136 height 18
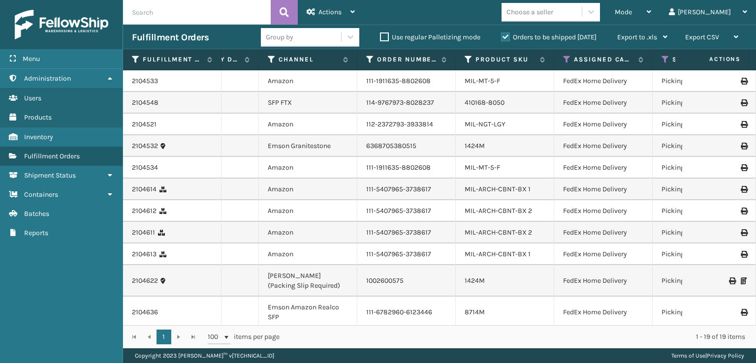
scroll to position [0, 124]
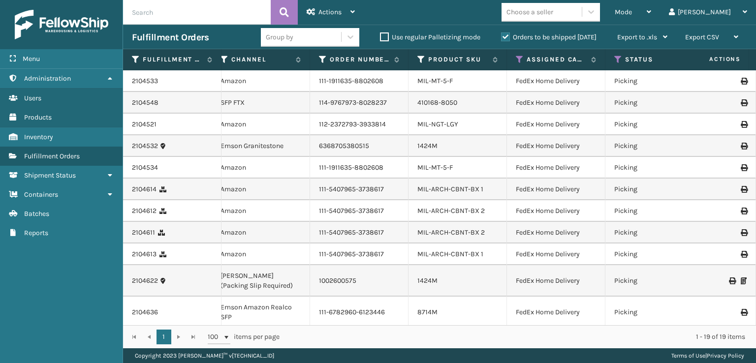
click at [613, 59] on th "Status" at bounding box center [654, 59] width 98 height 21
click at [619, 59] on icon at bounding box center [618, 59] width 8 height 9
click at [632, 12] on span "Mode" at bounding box center [622, 12] width 17 height 8
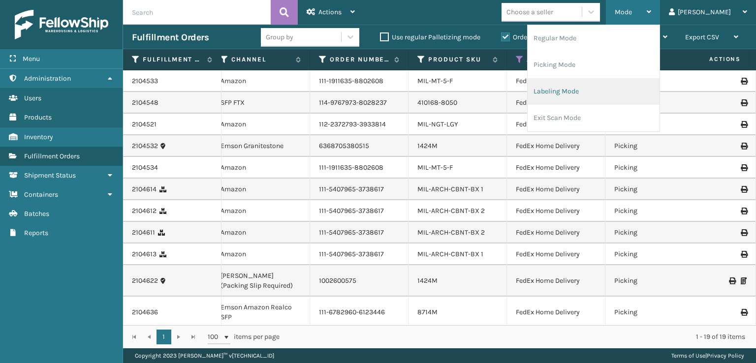
click at [578, 93] on li "Labeling Mode" at bounding box center [593, 91] width 132 height 27
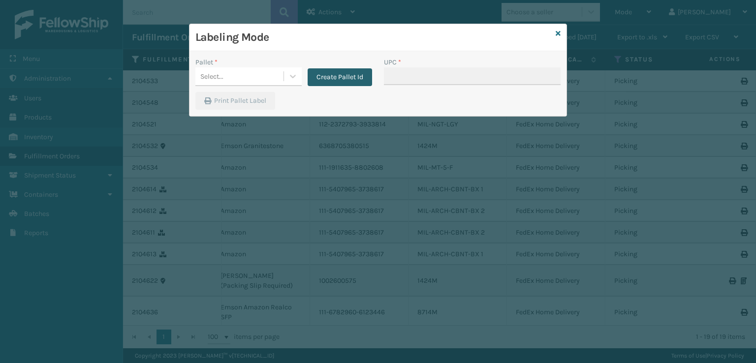
click at [317, 82] on button "Create Pallet Id" at bounding box center [339, 77] width 64 height 18
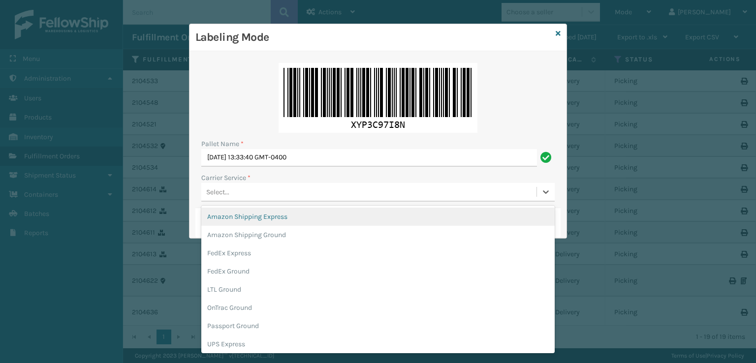
click at [287, 191] on div "Select..." at bounding box center [368, 192] width 335 height 16
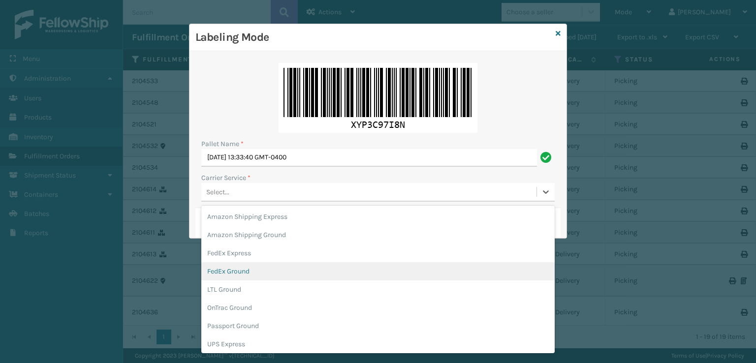
click at [248, 272] on div "FedEx Ground" at bounding box center [377, 271] width 353 height 18
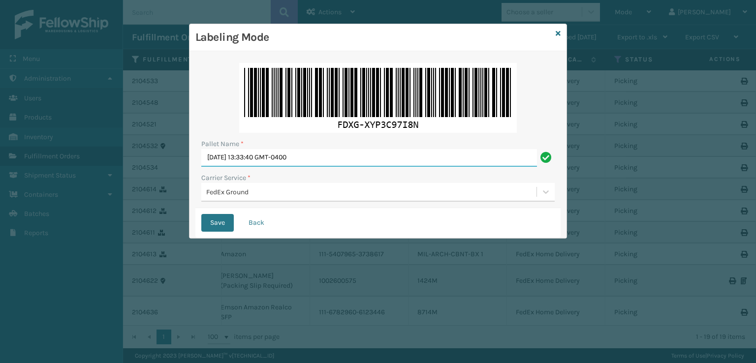
drag, startPoint x: 362, startPoint y: 151, endPoint x: 143, endPoint y: 156, distance: 219.5
click at [140, 158] on div "Labeling Mode Pallet Name * [DATE] 13:33:40 GMT-0400 Carrier Service * FedEx Gr…" at bounding box center [378, 181] width 756 height 363
type input "T564802"
click at [201, 214] on button "Save" at bounding box center [217, 223] width 32 height 18
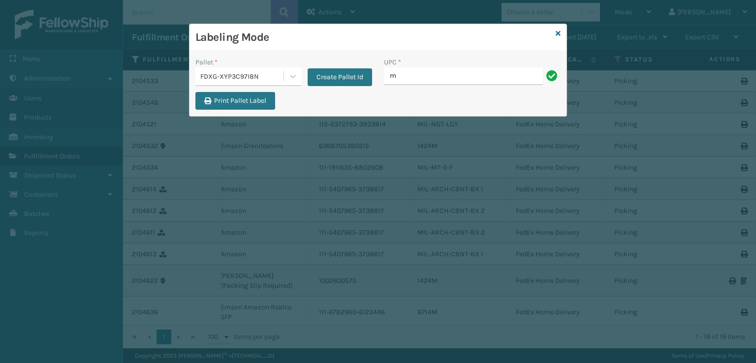
type input "MIL-ARCH-CBNT-BX 1"
type input "MIL-ARCH-CBNT-BX 2"
type input "g"
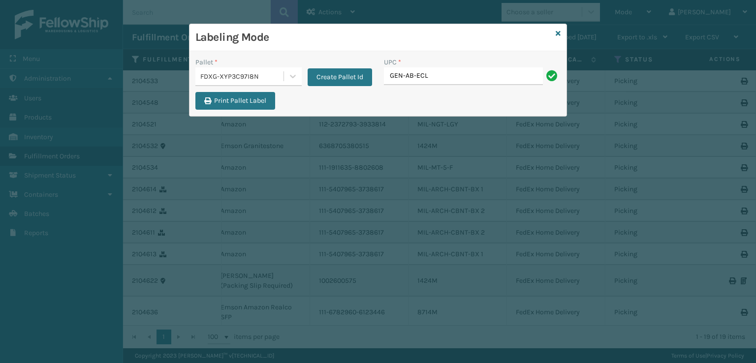
type input "GEN-AB-ECL-F"
type input "8409851"
click at [558, 37] on link at bounding box center [557, 34] width 5 height 10
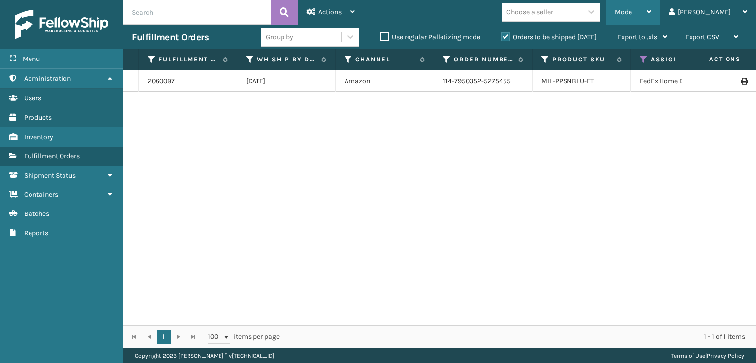
click at [651, 8] on div "Mode" at bounding box center [632, 12] width 36 height 25
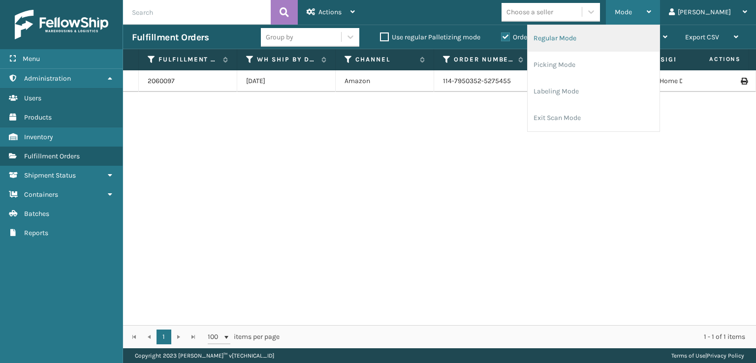
click at [574, 40] on li "Regular Mode" at bounding box center [593, 38] width 132 height 27
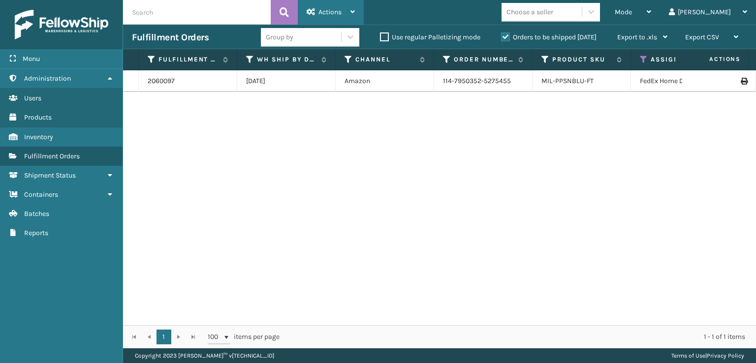
click at [314, 12] on icon at bounding box center [310, 11] width 9 height 7
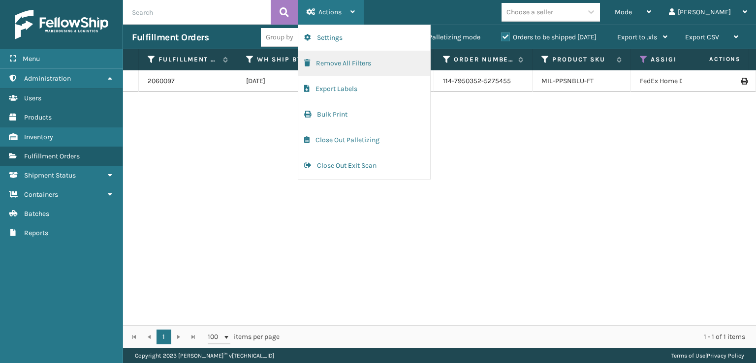
click at [323, 66] on button "Remove All Filters" at bounding box center [364, 64] width 132 height 26
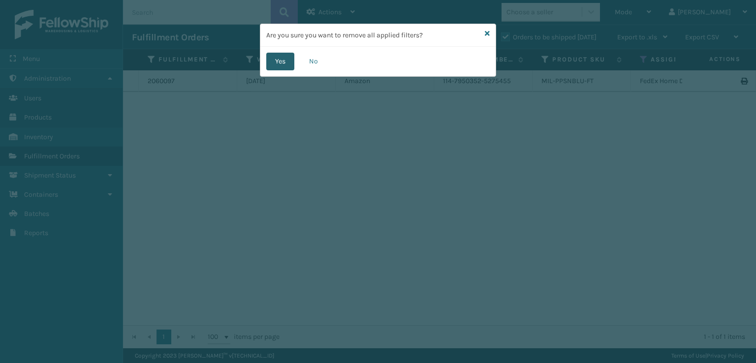
click at [281, 65] on button "Yes" at bounding box center [280, 62] width 28 height 18
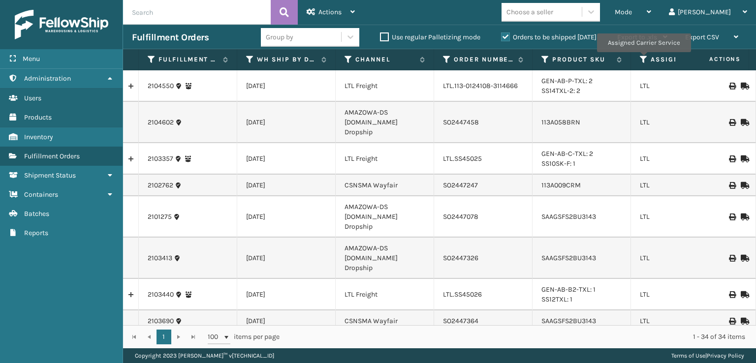
click at [643, 59] on icon at bounding box center [644, 59] width 8 height 9
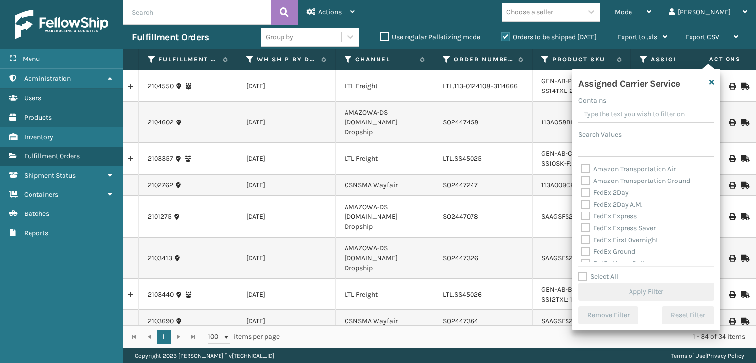
drag, startPoint x: 586, startPoint y: 193, endPoint x: 584, endPoint y: 211, distance: 18.3
click at [585, 195] on label "FedEx 2Day" at bounding box center [604, 192] width 47 height 8
click at [581, 193] on input "FedEx 2Day" at bounding box center [581, 190] width 0 height 6
checkbox input "true"
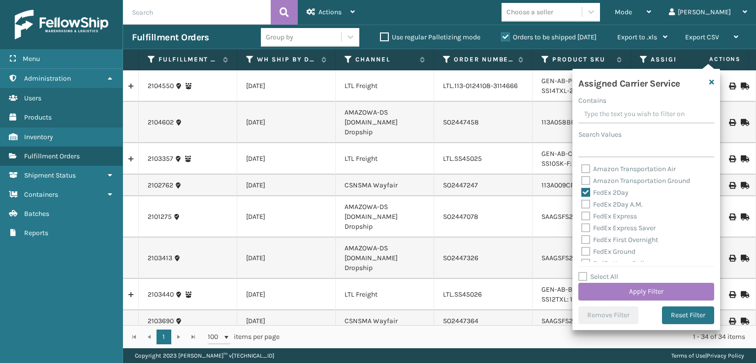
click at [584, 211] on div "FedEx Express" at bounding box center [646, 217] width 130 height 12
click at [584, 206] on label "FedEx 2Day A.M." at bounding box center [611, 204] width 61 height 8
click at [581, 205] on input "FedEx 2Day A.M." at bounding box center [581, 202] width 0 height 6
checkbox input "true"
drag, startPoint x: 586, startPoint y: 221, endPoint x: 586, endPoint y: 229, distance: 7.9
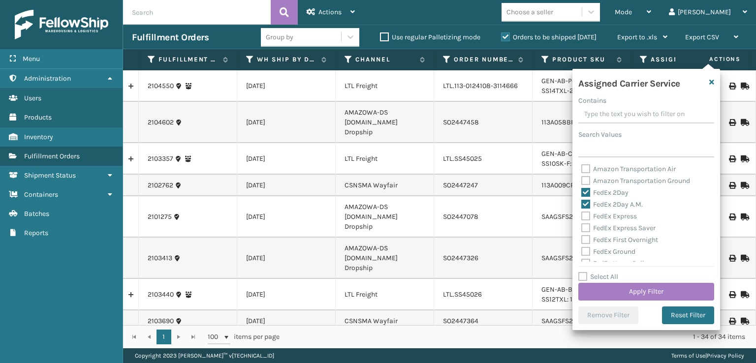
click at [586, 222] on div "Amazon Transportation Air Amazon Transportation Ground FedEx 2Day FedEx 2Day A.…" at bounding box center [646, 212] width 136 height 98
click at [586, 230] on label "FedEx Express Saver" at bounding box center [618, 228] width 74 height 8
click at [581, 229] on input "FedEx Express Saver" at bounding box center [581, 225] width 0 height 6
checkbox input "true"
click at [583, 213] on label "FedEx Express" at bounding box center [609, 216] width 56 height 8
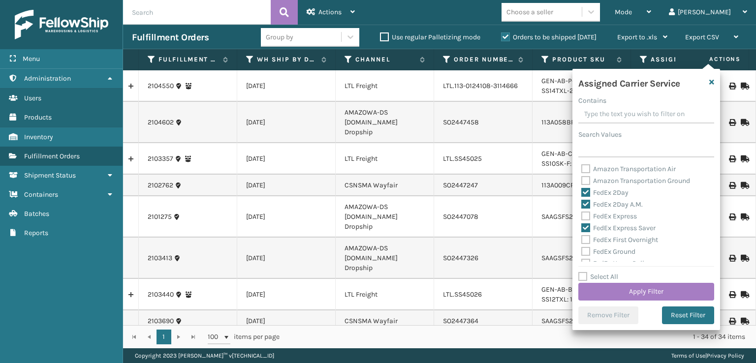
click at [581, 213] on input "FedEx Express" at bounding box center [581, 214] width 0 height 6
checkbox input "true"
drag, startPoint x: 584, startPoint y: 239, endPoint x: 584, endPoint y: 249, distance: 10.8
click at [584, 240] on label "FedEx First Overnight" at bounding box center [619, 240] width 77 height 8
click at [581, 240] on input "FedEx First Overnight" at bounding box center [581, 237] width 0 height 6
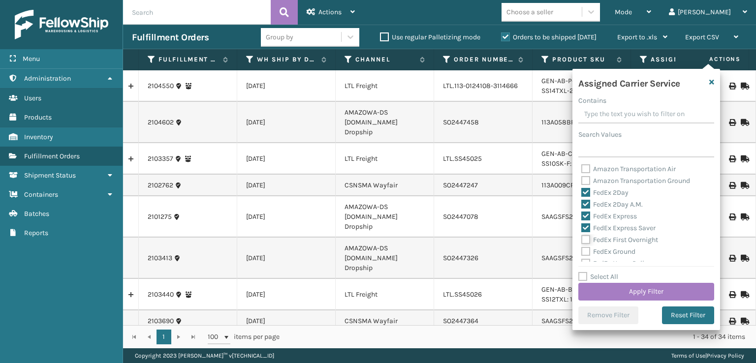
checkbox input "true"
click at [584, 250] on label "FedEx Ground" at bounding box center [608, 251] width 54 height 8
click at [581, 250] on input "FedEx Ground" at bounding box center [581, 249] width 0 height 6
checkbox input "true"
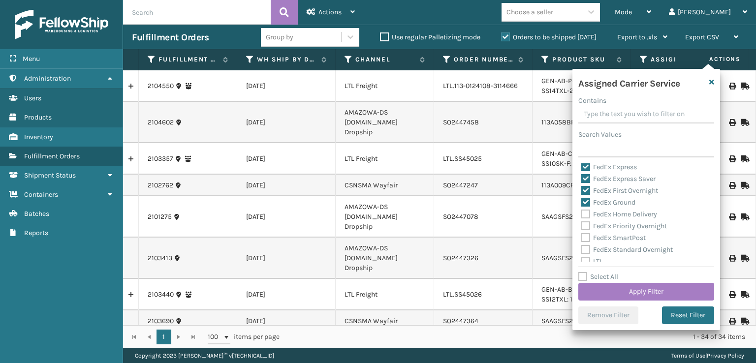
click at [582, 222] on label "FedEx Priority Overnight" at bounding box center [624, 226] width 86 height 8
click at [581, 222] on input "FedEx Priority Overnight" at bounding box center [581, 223] width 0 height 6
checkbox input "true"
click at [582, 215] on label "FedEx Home Delivery" at bounding box center [619, 214] width 76 height 8
click at [581, 215] on input "FedEx Home Delivery" at bounding box center [581, 212] width 0 height 6
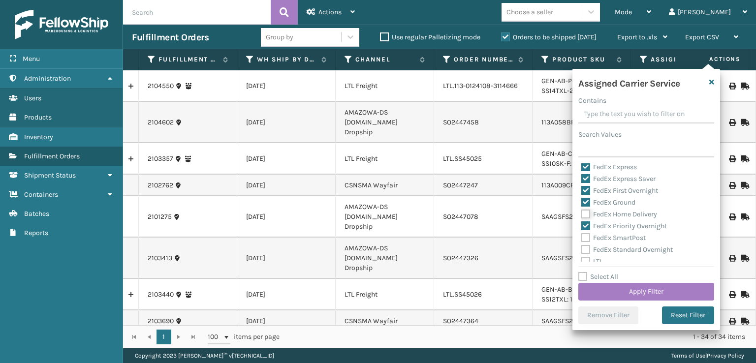
checkbox input "true"
drag, startPoint x: 586, startPoint y: 238, endPoint x: 587, endPoint y: 248, distance: 10.9
click at [586, 238] on label "FedEx SmartPost" at bounding box center [613, 238] width 64 height 8
click at [581, 238] on input "FedEx SmartPost" at bounding box center [581, 235] width 0 height 6
checkbox input "true"
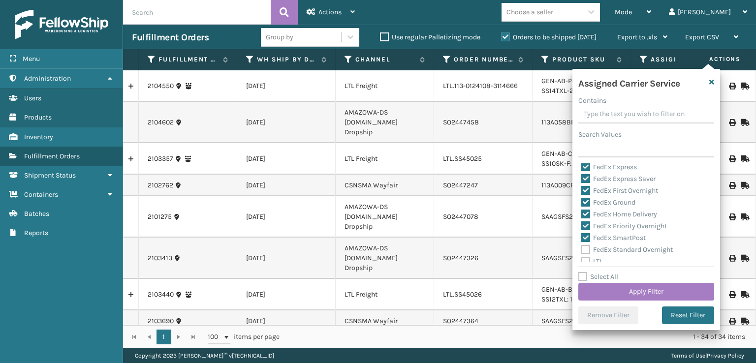
click at [587, 251] on label "FedEx Standard Overnight" at bounding box center [626, 249] width 91 height 8
click at [581, 250] on input "FedEx Standard Overnight" at bounding box center [581, 247] width 0 height 6
checkbox input "true"
click at [610, 288] on button "Apply Filter" at bounding box center [646, 292] width 136 height 18
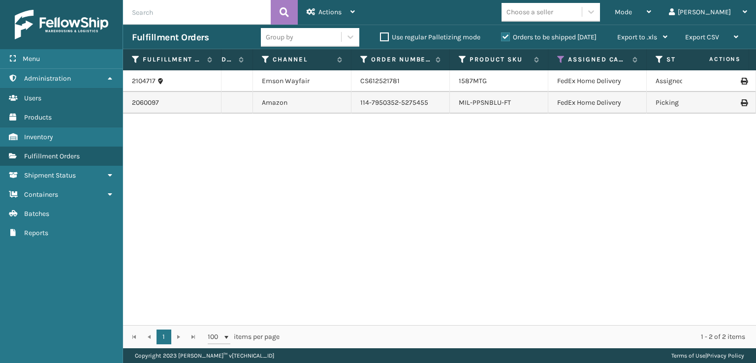
scroll to position [0, 86]
click at [656, 58] on icon at bounding box center [656, 59] width 8 height 9
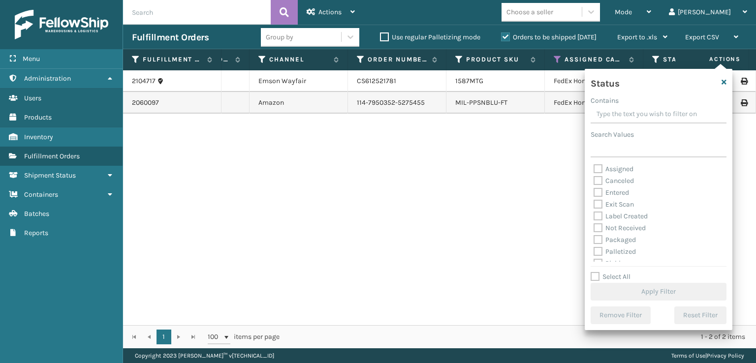
scroll to position [49, 0]
click at [598, 217] on label "Picking" at bounding box center [610, 214] width 35 height 8
click at [594, 215] on input "Picking" at bounding box center [593, 212] width 0 height 6
checkbox input "true"
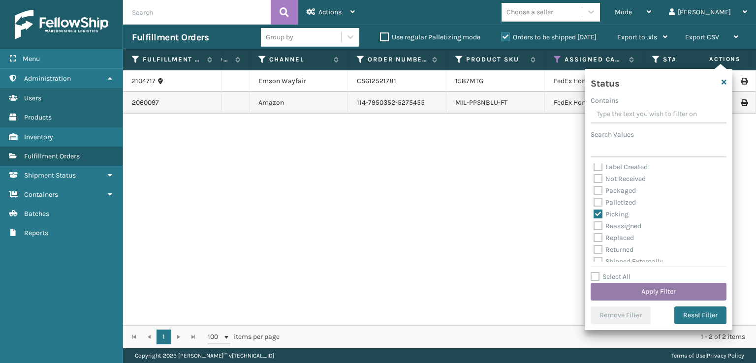
click at [620, 287] on button "Apply Filter" at bounding box center [658, 292] width 136 height 18
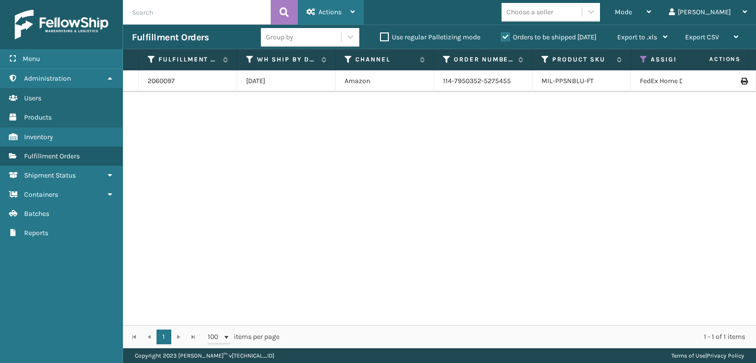
drag, startPoint x: 338, startPoint y: 5, endPoint x: 338, endPoint y: 78, distance: 72.3
click at [337, 6] on div "Actions" at bounding box center [330, 12] width 48 height 25
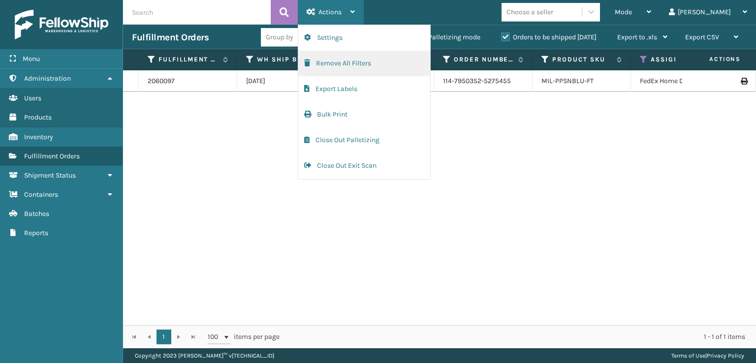
click at [331, 65] on button "Remove All Filters" at bounding box center [364, 64] width 132 height 26
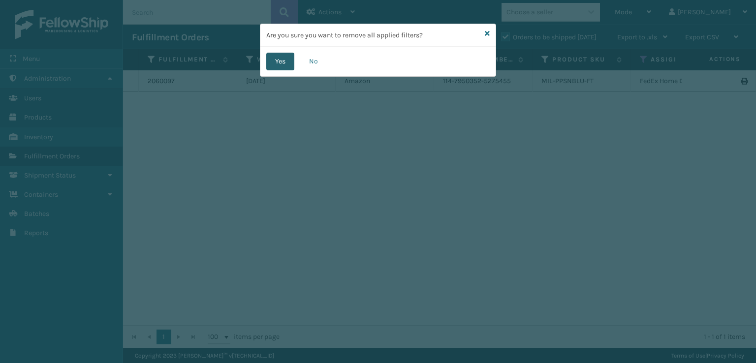
click at [270, 61] on button "Yes" at bounding box center [280, 62] width 28 height 18
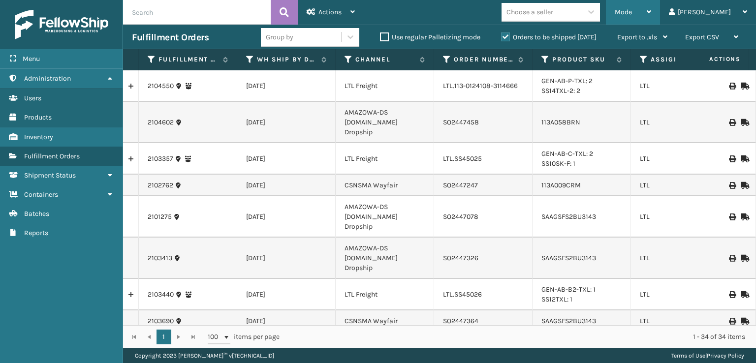
click at [652, 4] on div "Mode Regular Mode Picking Mode Labeling Mode Exit Scan Mode" at bounding box center [633, 12] width 54 height 25
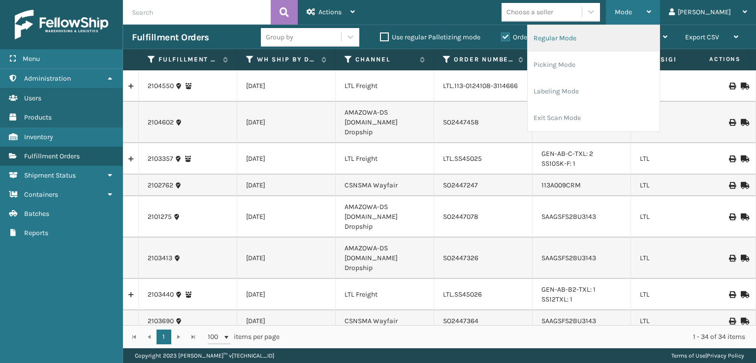
click at [588, 38] on li "Regular Mode" at bounding box center [593, 38] width 132 height 27
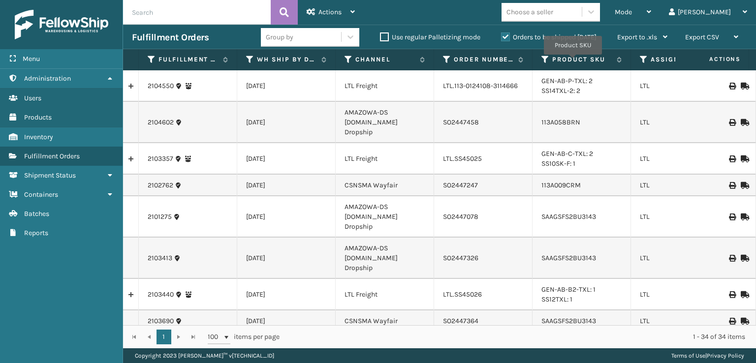
click at [642, 61] on icon at bounding box center [644, 59] width 8 height 9
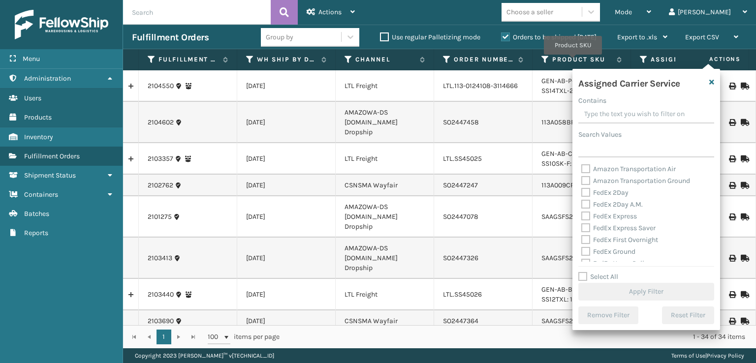
drag, startPoint x: 590, startPoint y: 193, endPoint x: 589, endPoint y: 199, distance: 5.4
click at [590, 194] on label "FedEx 2Day" at bounding box center [604, 192] width 47 height 8
click at [581, 193] on input "FedEx 2Day" at bounding box center [581, 190] width 0 height 6
checkbox input "true"
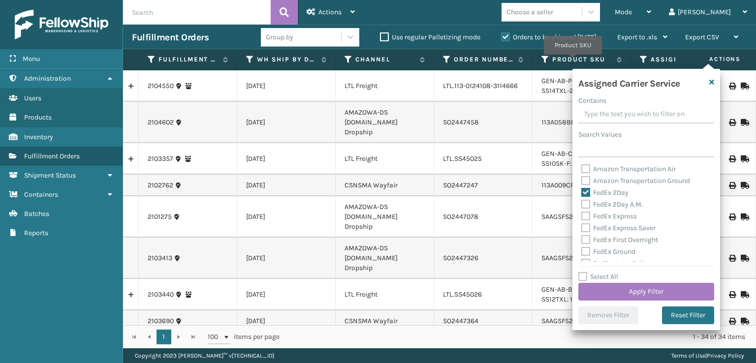
click at [588, 213] on label "FedEx Express" at bounding box center [609, 216] width 56 height 8
click at [581, 213] on input "FedEx Express" at bounding box center [581, 214] width 0 height 6
checkbox input "true"
drag, startPoint x: 586, startPoint y: 202, endPoint x: 588, endPoint y: 214, distance: 12.5
click at [586, 203] on label "FedEx 2Day A.M." at bounding box center [611, 204] width 61 height 8
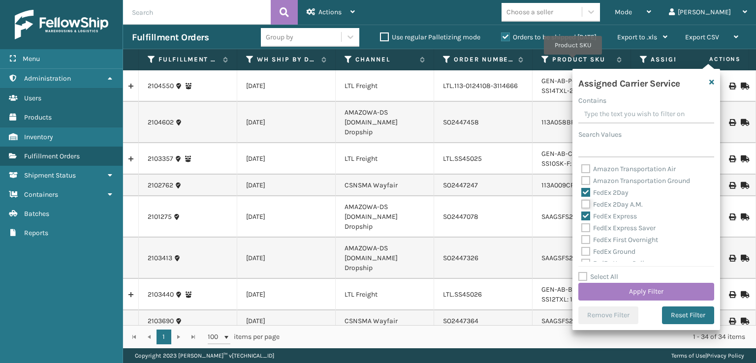
click at [581, 203] on input "FedEx 2Day A.M." at bounding box center [581, 202] width 0 height 6
checkbox input "true"
click at [584, 231] on label "FedEx Express Saver" at bounding box center [618, 228] width 74 height 8
click at [581, 229] on input "FedEx Express Saver" at bounding box center [581, 225] width 0 height 6
checkbox input "true"
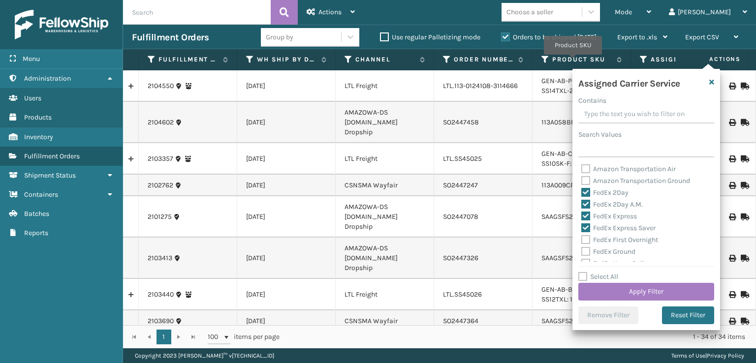
click at [588, 243] on label "FedEx First Overnight" at bounding box center [619, 240] width 77 height 8
click at [581, 241] on input "FedEx First Overnight" at bounding box center [581, 237] width 0 height 6
checkbox input "true"
click at [583, 254] on label "FedEx Ground" at bounding box center [608, 251] width 54 height 8
click at [581, 252] on input "FedEx Ground" at bounding box center [581, 249] width 0 height 6
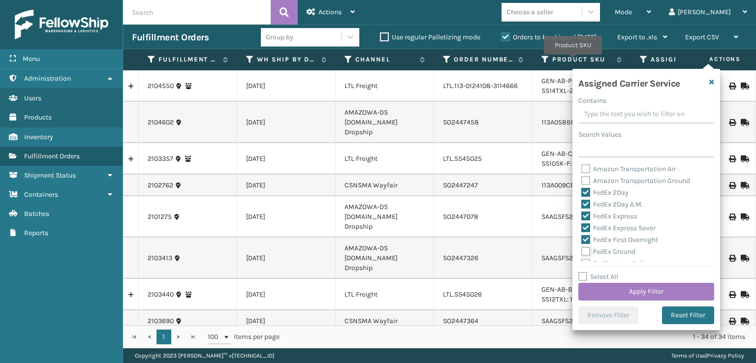
checkbox input "true"
click at [582, 218] on label "FedEx Home Delivery" at bounding box center [619, 214] width 76 height 8
click at [581, 215] on input "FedEx Home Delivery" at bounding box center [581, 212] width 0 height 6
checkbox input "true"
drag, startPoint x: 583, startPoint y: 225, endPoint x: 588, endPoint y: 230, distance: 7.0
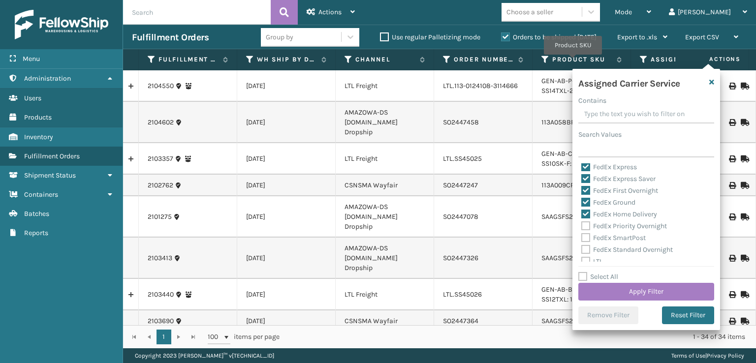
click at [583, 226] on label "FedEx Priority Overnight" at bounding box center [624, 226] width 86 height 8
click at [581, 226] on input "FedEx Priority Overnight" at bounding box center [581, 223] width 0 height 6
checkbox input "true"
click at [587, 239] on label "FedEx SmartPost" at bounding box center [613, 238] width 64 height 8
click at [581, 239] on input "FedEx SmartPost" at bounding box center [581, 235] width 0 height 6
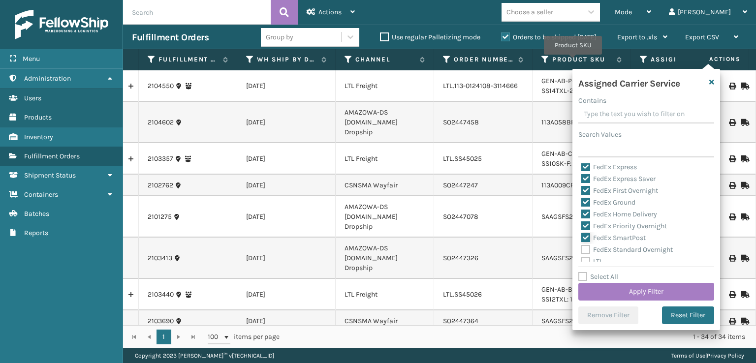
checkbox input "true"
click at [587, 250] on label "FedEx Standard Overnight" at bounding box center [626, 249] width 91 height 8
click at [581, 250] on input "FedEx Standard Overnight" at bounding box center [581, 247] width 0 height 6
checkbox input "true"
click at [602, 284] on button "Apply Filter" at bounding box center [646, 292] width 136 height 18
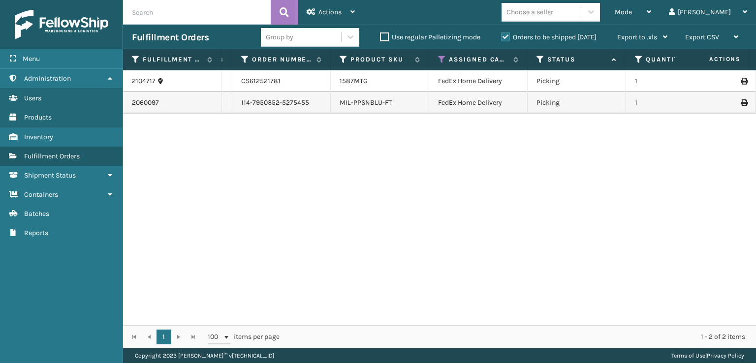
scroll to position [0, 187]
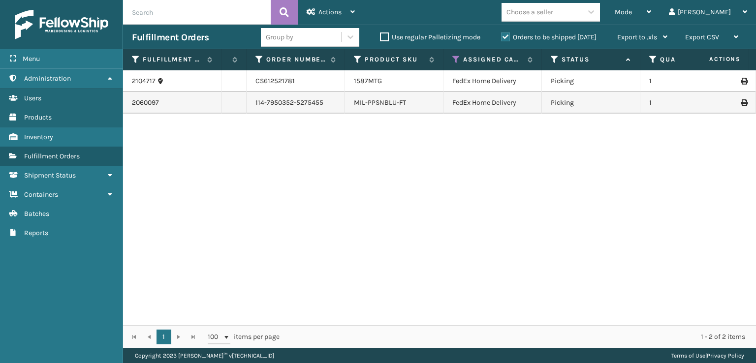
click at [384, 81] on div "1587MTG" at bounding box center [394, 81] width 80 height 10
click at [366, 82] on link "1587MTG" at bounding box center [368, 81] width 28 height 8
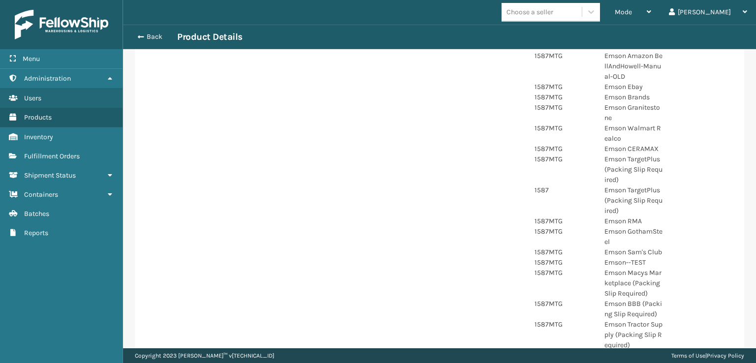
scroll to position [442, 0]
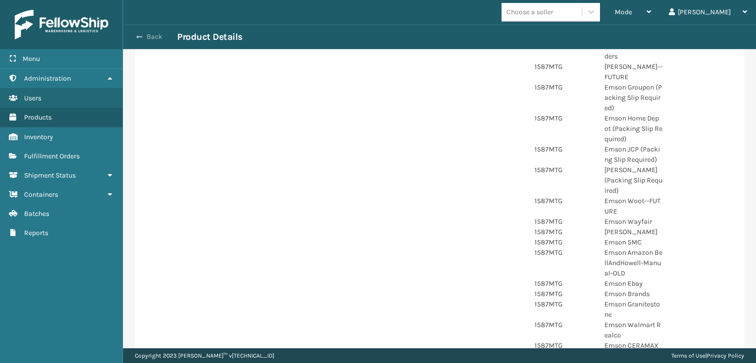
click at [139, 36] on span "button" at bounding box center [139, 36] width 6 height 7
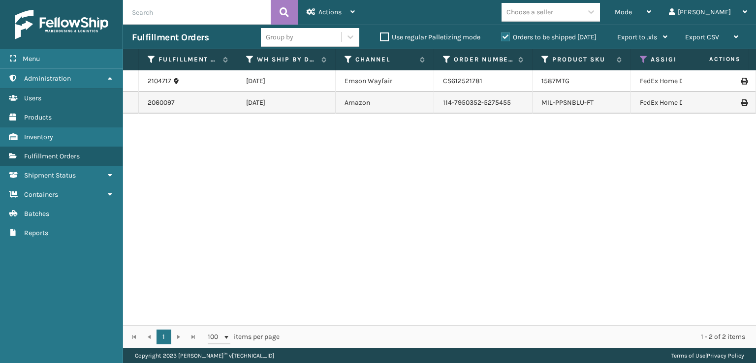
click at [147, 82] on td "2104717" at bounding box center [188, 81] width 98 height 22
click at [158, 79] on link "2104717" at bounding box center [160, 81] width 24 height 10
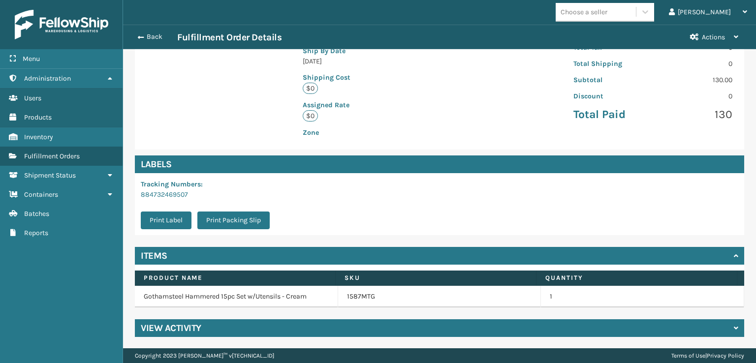
scroll to position [217, 0]
click at [177, 328] on h4 "View Activity" at bounding box center [171, 328] width 61 height 12
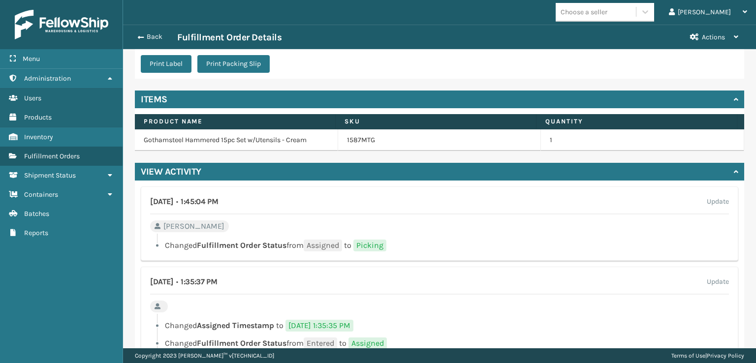
scroll to position [414, 0]
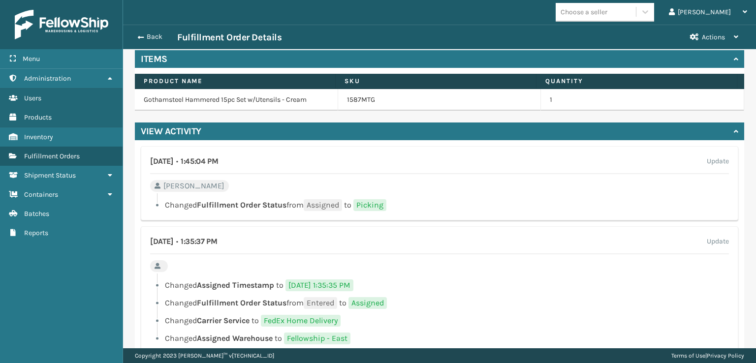
click at [137, 29] on div "Back Fulfillment Order Details Actions" at bounding box center [439, 37] width 633 height 25
click at [134, 36] on button "Back" at bounding box center [154, 36] width 45 height 9
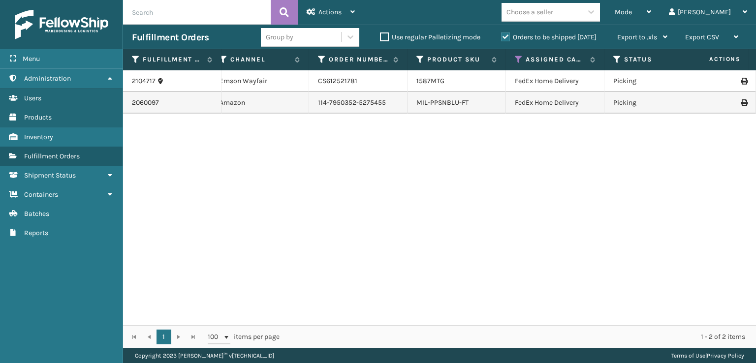
scroll to position [0, 141]
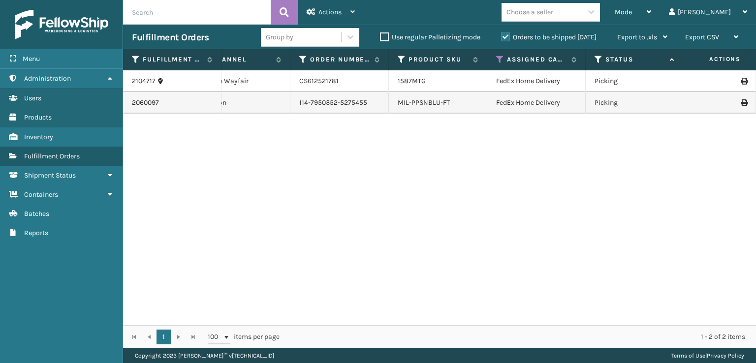
click at [604, 59] on div "Status" at bounding box center [634, 59] width 80 height 9
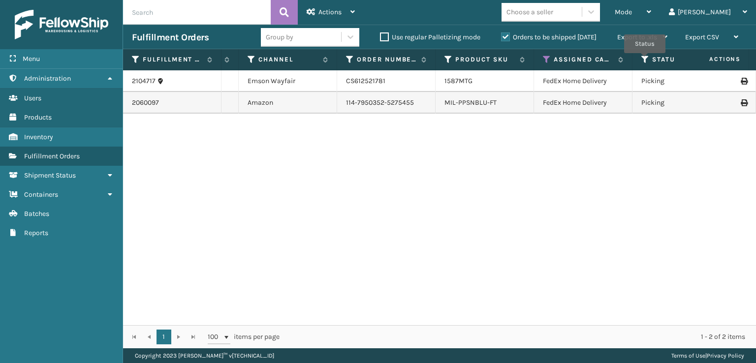
click at [644, 60] on icon at bounding box center [645, 59] width 8 height 9
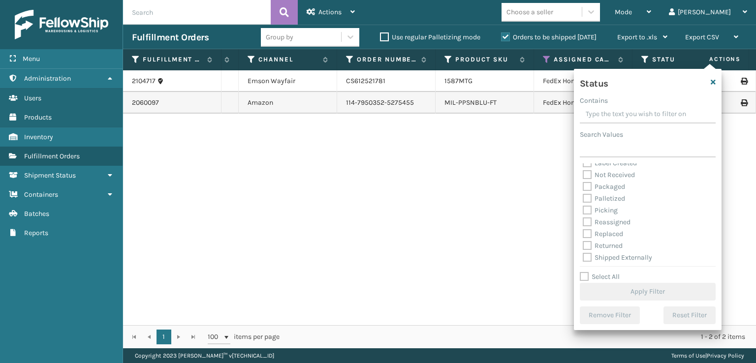
scroll to position [55, 0]
click at [583, 210] on label "Picking" at bounding box center [599, 208] width 35 height 8
click at [583, 209] on input "Picking" at bounding box center [582, 206] width 0 height 6
checkbox input "true"
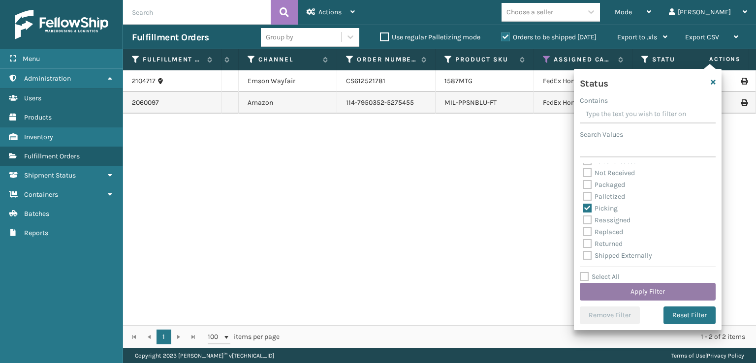
click at [597, 292] on button "Apply Filter" at bounding box center [647, 292] width 136 height 18
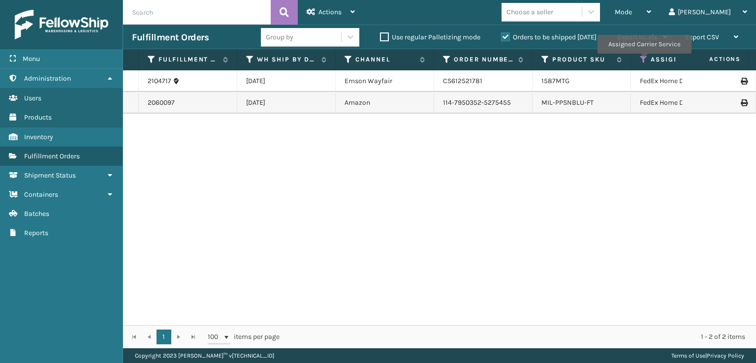
click at [643, 61] on icon at bounding box center [644, 59] width 8 height 9
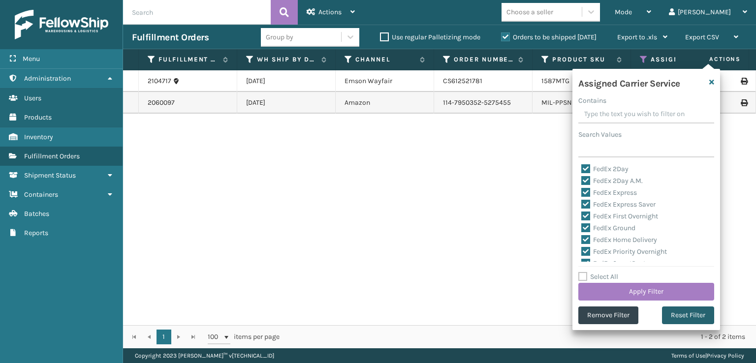
click at [681, 316] on button "Reset Filter" at bounding box center [688, 315] width 52 height 18
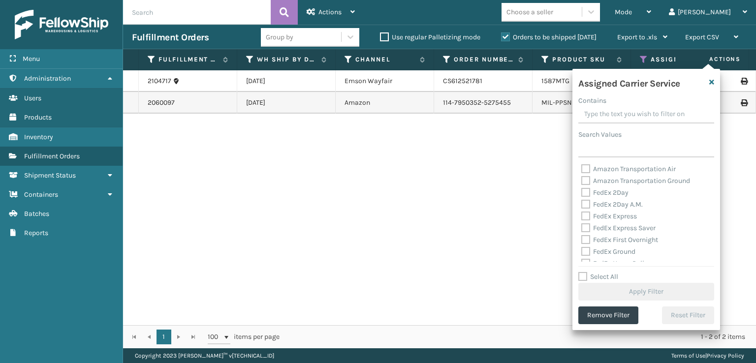
drag, startPoint x: 585, startPoint y: 171, endPoint x: 587, endPoint y: 183, distance: 11.9
click at [585, 172] on label "Amazon Transportation Air" at bounding box center [628, 169] width 94 height 8
click at [581, 170] on input "Amazon Transportation Air" at bounding box center [581, 166] width 0 height 6
checkbox input "true"
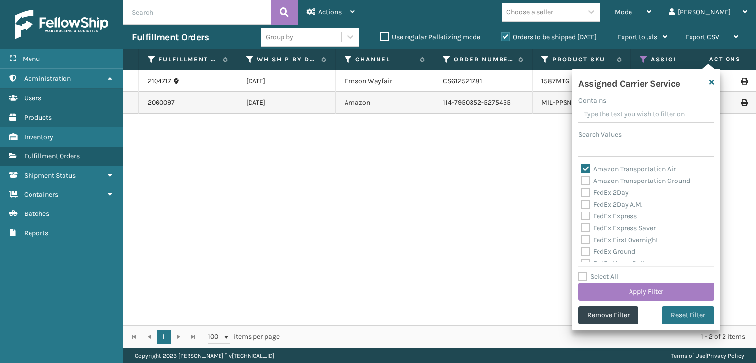
click at [585, 182] on label "Amazon Transportation Ground" at bounding box center [635, 181] width 109 height 8
click at [581, 182] on input "Amazon Transportation Ground" at bounding box center [581, 178] width 0 height 6
checkbox input "true"
click at [609, 287] on button "Apply Filter" at bounding box center [646, 292] width 136 height 18
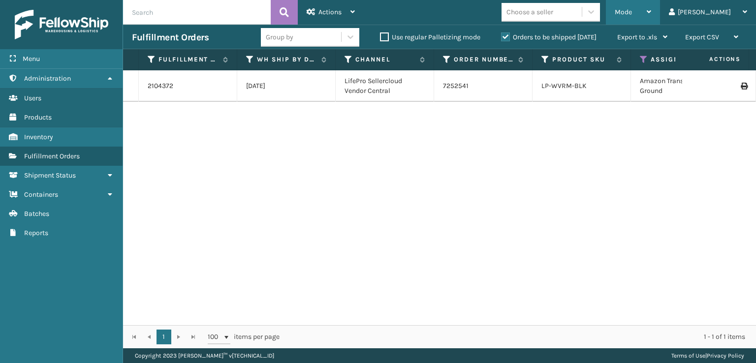
click at [651, 16] on div "Mode" at bounding box center [632, 12] width 36 height 25
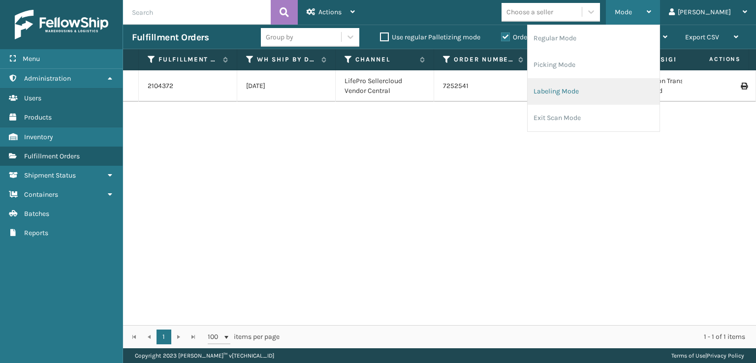
click at [587, 94] on li "Labeling Mode" at bounding box center [593, 91] width 132 height 27
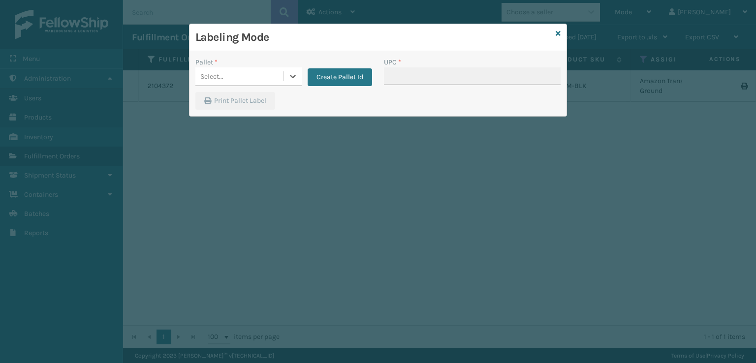
click at [244, 79] on div "Select..." at bounding box center [239, 76] width 88 height 16
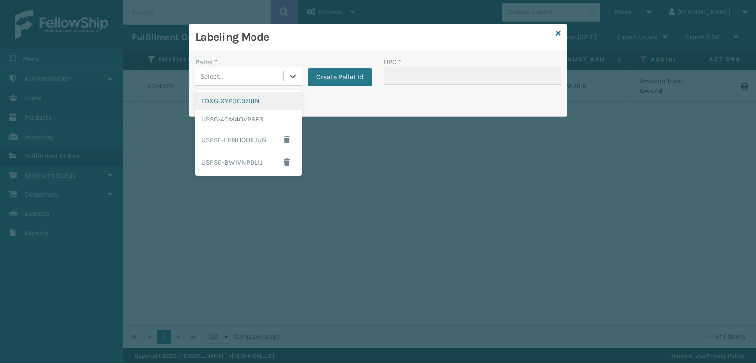
click at [226, 102] on div "FDXG-XYP3C97I8N" at bounding box center [248, 101] width 106 height 18
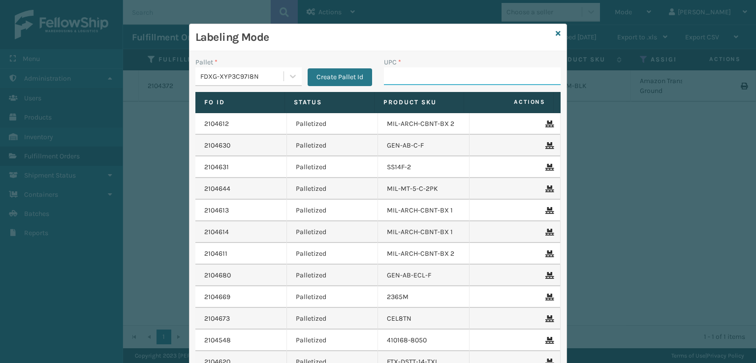
click at [435, 84] on input "UPC *" at bounding box center [472, 76] width 177 height 18
click at [555, 33] on icon at bounding box center [557, 33] width 5 height 7
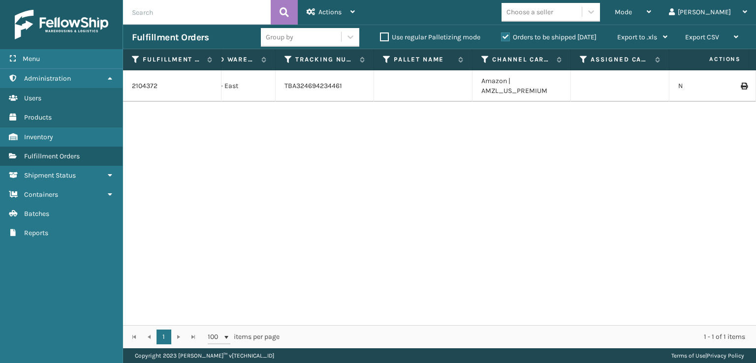
scroll to position [0, 338]
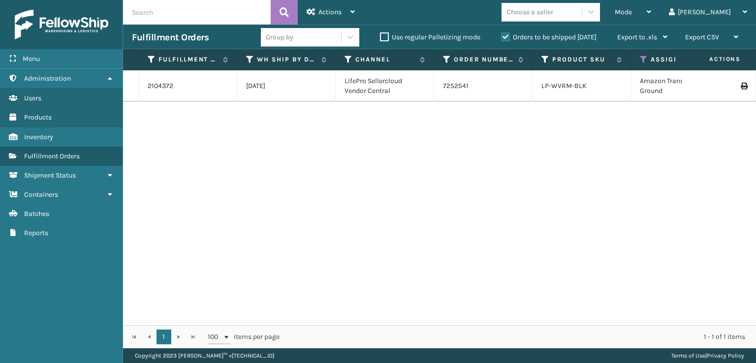
click at [640, 62] on icon at bounding box center [644, 59] width 8 height 9
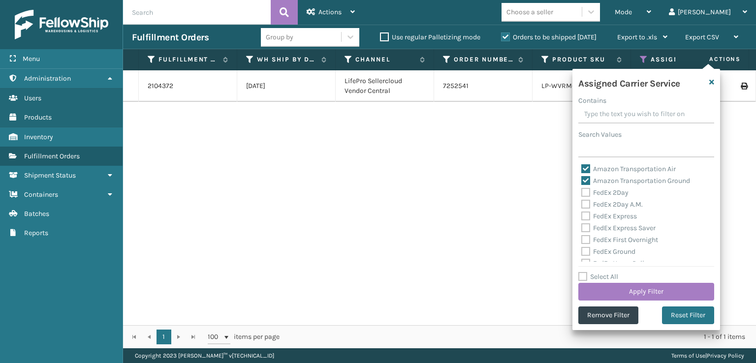
click at [588, 194] on label "FedEx 2Day" at bounding box center [604, 192] width 47 height 8
click at [581, 193] on input "FedEx 2Day" at bounding box center [581, 190] width 0 height 6
checkbox input "true"
click at [586, 276] on label "Select All" at bounding box center [598, 277] width 40 height 8
click at [586, 272] on input "Select All" at bounding box center [652, 271] width 148 height 1
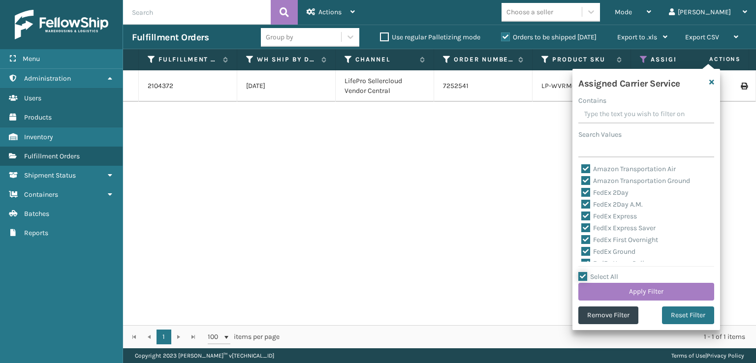
checkbox input "true"
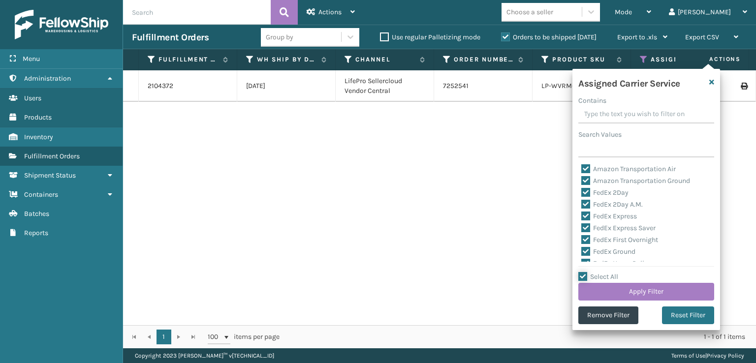
checkbox input "true"
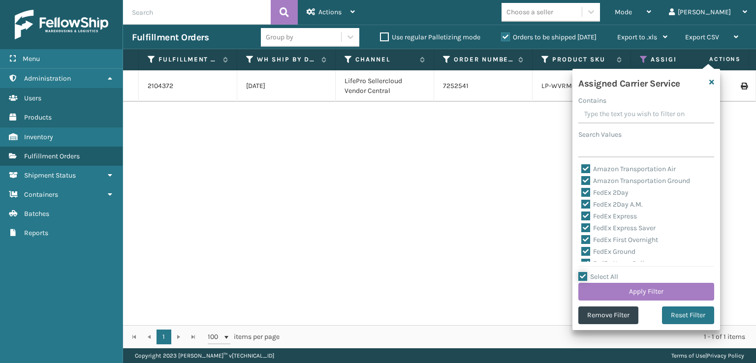
checkbox input "true"
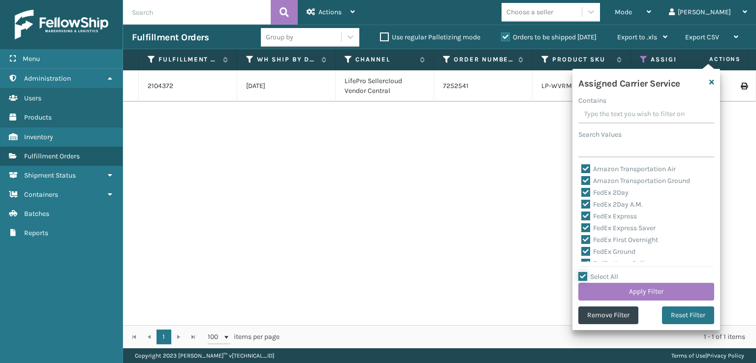
checkbox input "true"
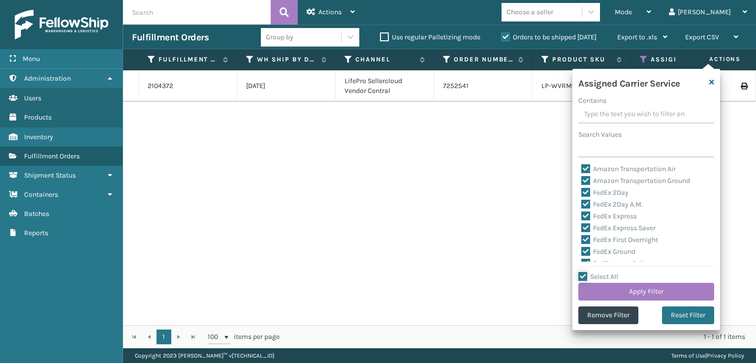
checkbox input "true"
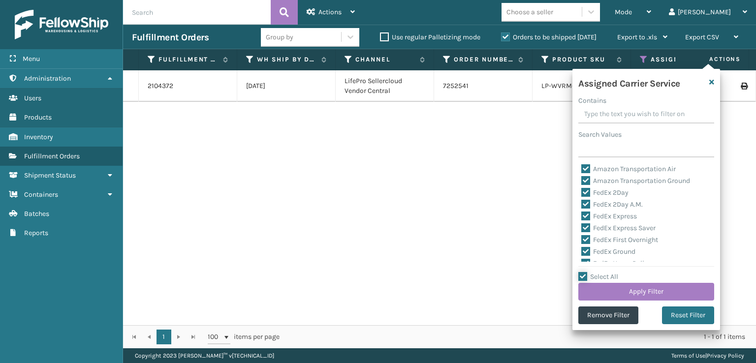
checkbox input "true"
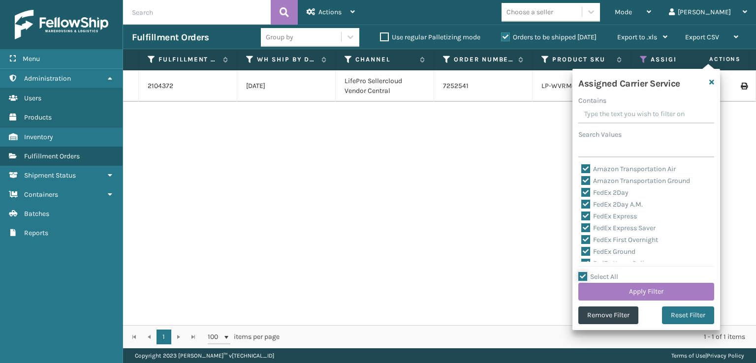
checkbox input "true"
click at [592, 279] on label "Select All" at bounding box center [598, 277] width 40 height 8
click at [592, 272] on input "Select All" at bounding box center [652, 271] width 148 height 1
checkbox input "false"
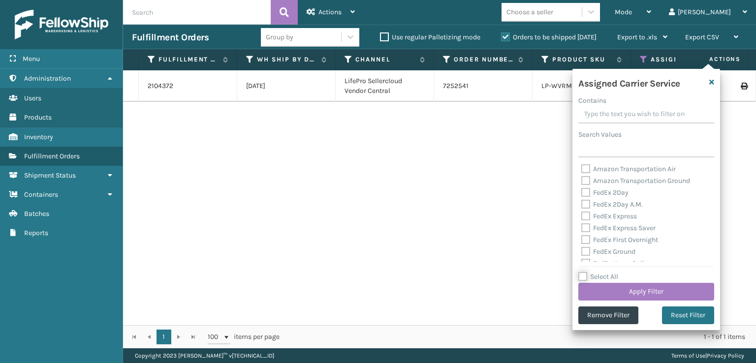
checkbox input "false"
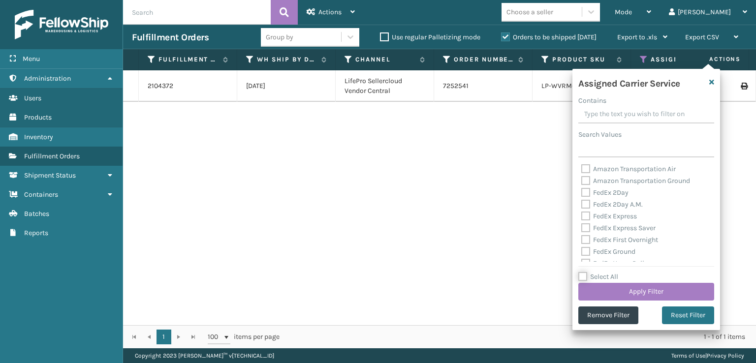
checkbox input "false"
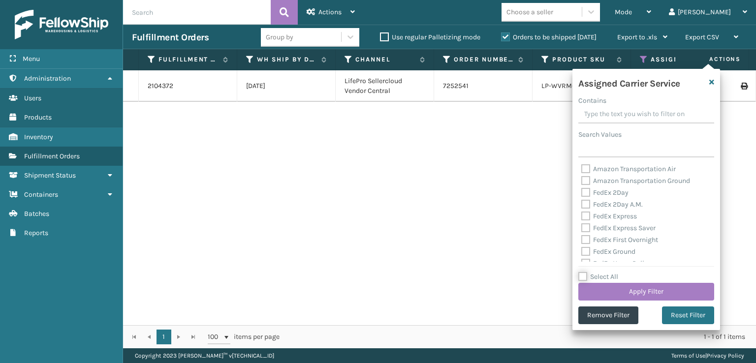
checkbox input "false"
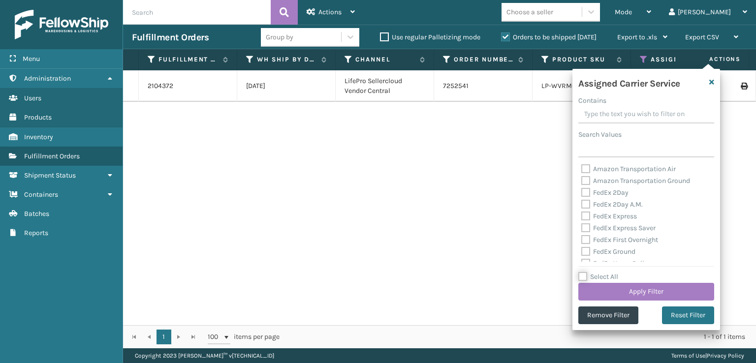
checkbox input "false"
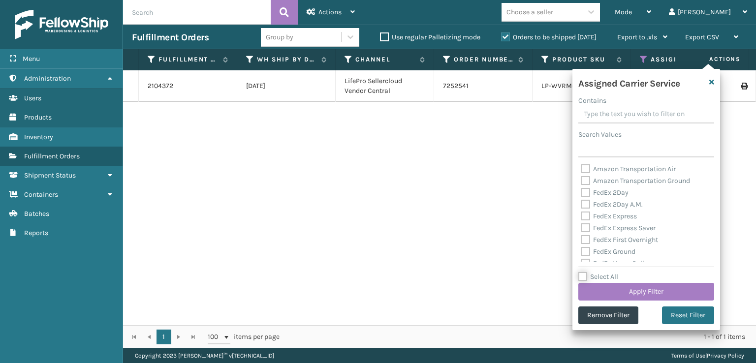
checkbox input "false"
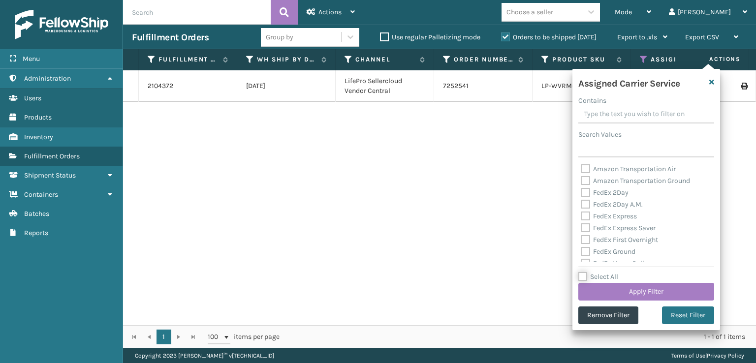
checkbox input "false"
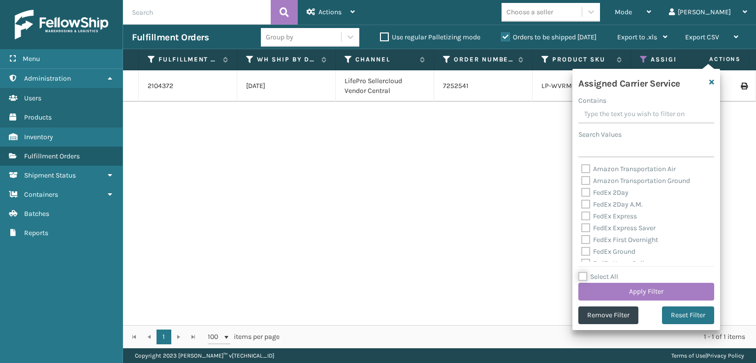
checkbox input "false"
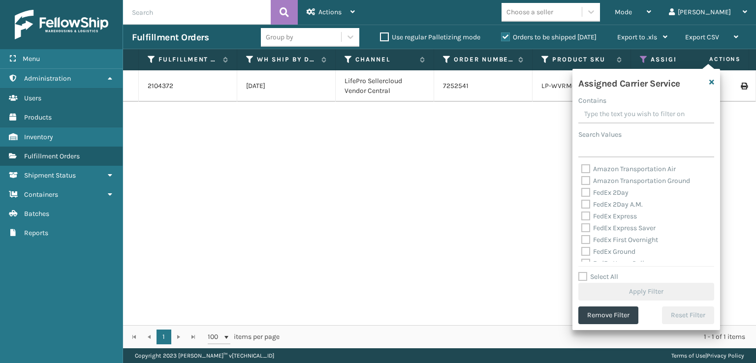
click at [588, 275] on label "Select All" at bounding box center [598, 277] width 40 height 8
click at [588, 272] on input "Select All" at bounding box center [652, 271] width 148 height 1
checkbox input "true"
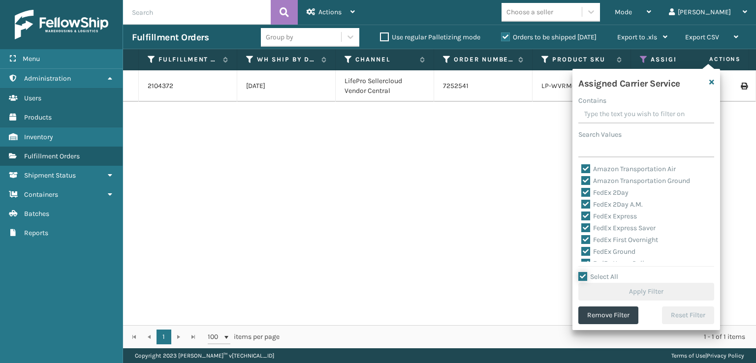
checkbox input "true"
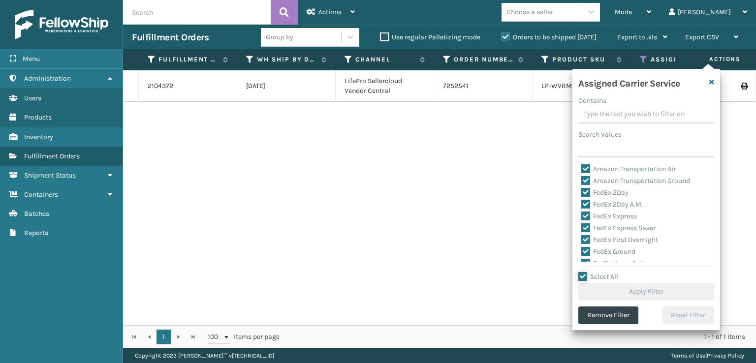
checkbox input "true"
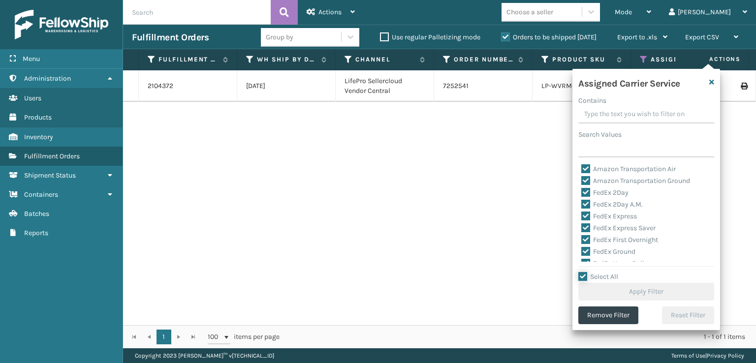
checkbox input "true"
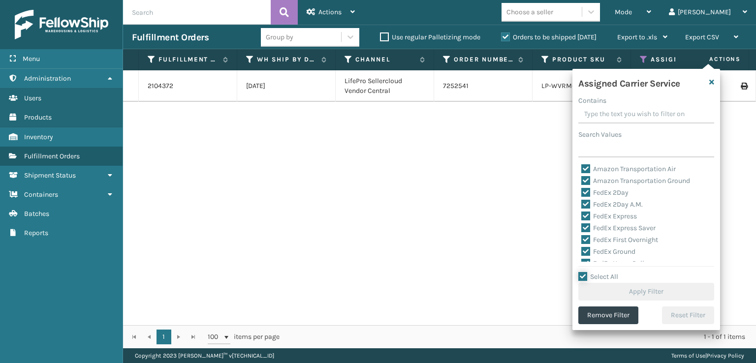
checkbox input "true"
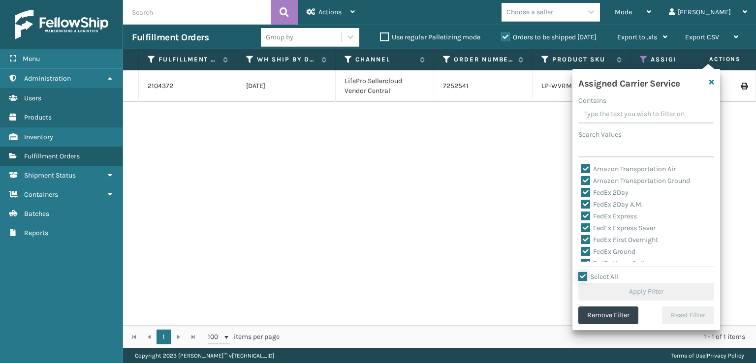
checkbox input "true"
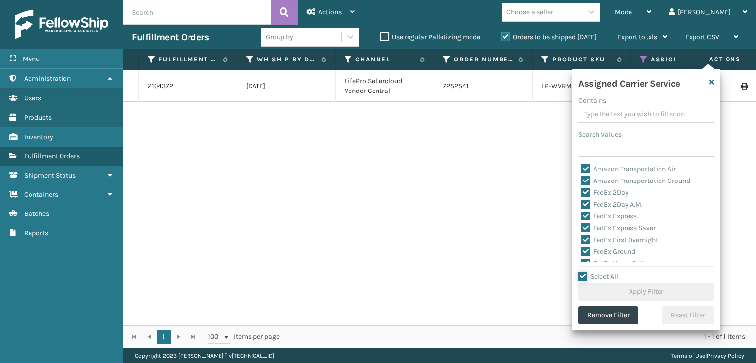
checkbox input "true"
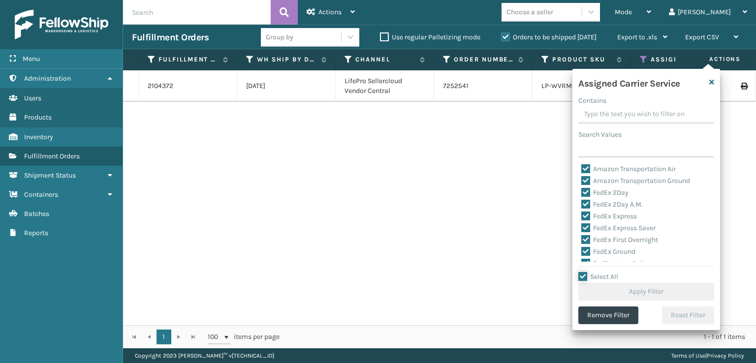
checkbox input "true"
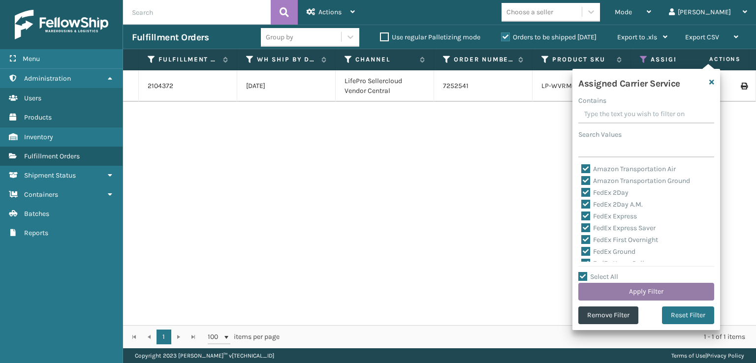
click at [594, 288] on button "Apply Filter" at bounding box center [646, 292] width 136 height 18
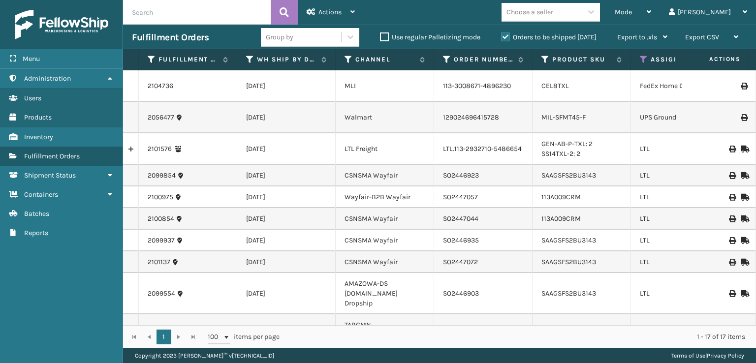
click at [647, 58] on div "Assigned Carrier Service" at bounding box center [680, 59] width 80 height 9
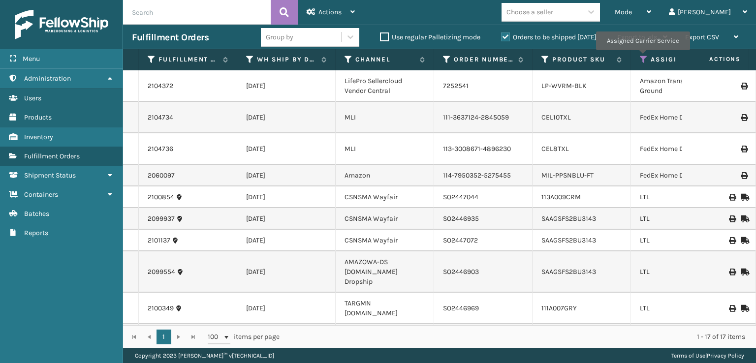
click at [642, 57] on icon at bounding box center [644, 59] width 8 height 9
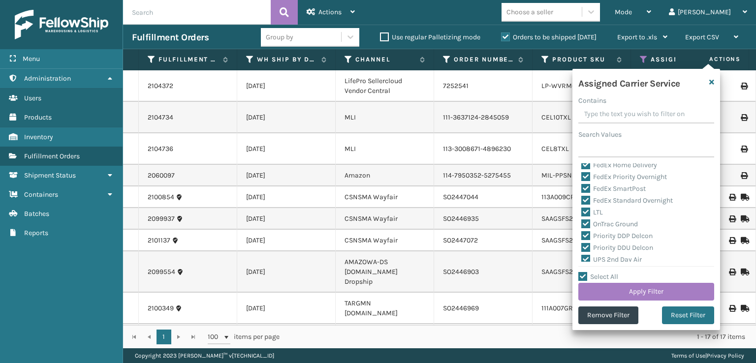
click at [594, 215] on label "LTL" at bounding box center [592, 212] width 22 height 8
click at [581, 213] on input "LTL" at bounding box center [581, 210] width 0 height 6
checkbox input "false"
click at [629, 291] on button "Apply Filter" at bounding box center [646, 292] width 136 height 18
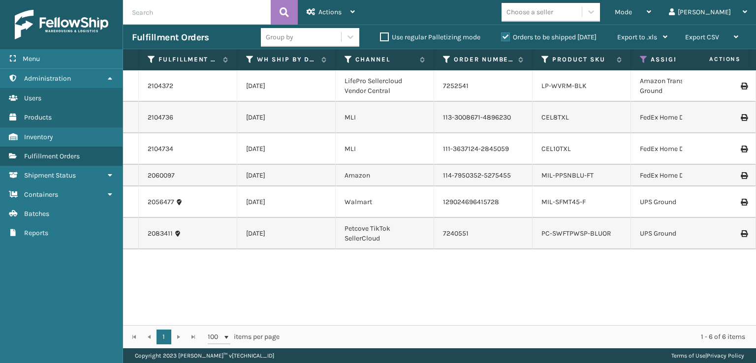
click at [639, 60] on th "Assigned Carrier Service" at bounding box center [680, 59] width 98 height 21
click at [641, 60] on icon at bounding box center [644, 59] width 8 height 9
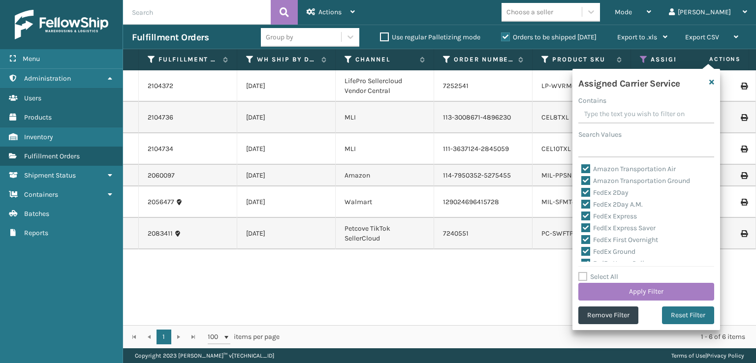
drag, startPoint x: 696, startPoint y: 316, endPoint x: 673, endPoint y: 305, distance: 24.4
click at [695, 315] on button "Reset Filter" at bounding box center [688, 315] width 52 height 18
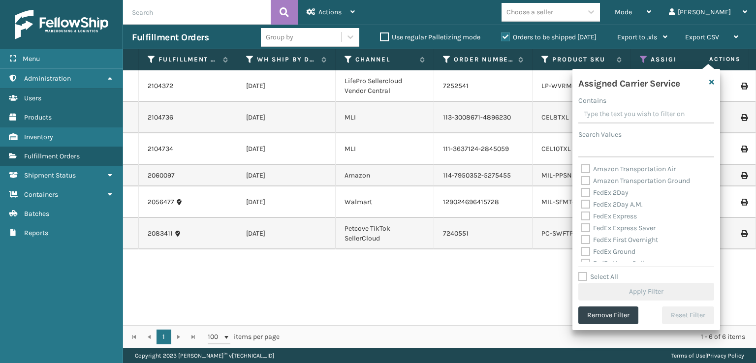
click at [590, 176] on div "Amazon Transportation Air Amazon Transportation Ground FedEx 2Day FedEx 2Day A.…" at bounding box center [646, 212] width 136 height 98
click at [589, 193] on label "FedEx 2Day" at bounding box center [604, 192] width 47 height 8
click at [581, 193] on input "FedEx 2Day" at bounding box center [581, 190] width 0 height 6
checkbox input "true"
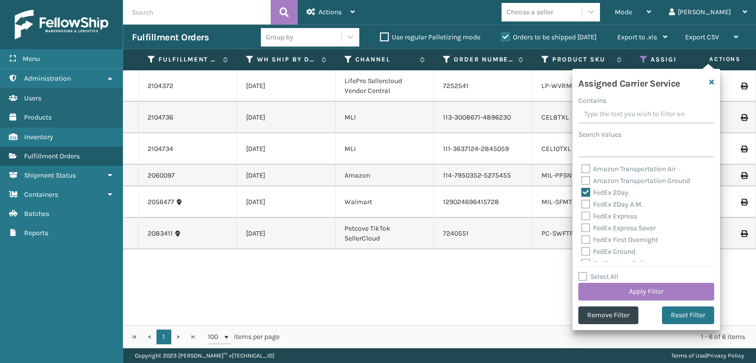
click at [586, 183] on label "Amazon Transportation Ground" at bounding box center [635, 181] width 109 height 8
click at [581, 182] on input "Amazon Transportation Ground" at bounding box center [581, 178] width 0 height 6
checkbox input "true"
click at [584, 166] on label "Amazon Transportation Air" at bounding box center [628, 169] width 94 height 8
click at [581, 166] on input "Amazon Transportation Air" at bounding box center [581, 166] width 0 height 6
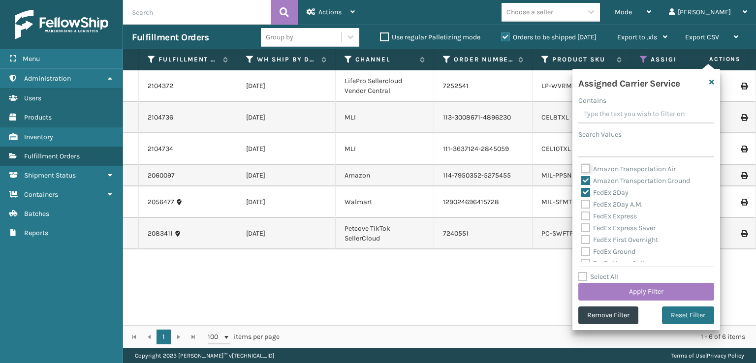
checkbox input "true"
click at [584, 191] on label "FedEx 2Day" at bounding box center [604, 192] width 47 height 8
click at [581, 191] on input "FedEx 2Day" at bounding box center [581, 190] width 0 height 6
checkbox input "false"
click at [615, 290] on button "Apply Filter" at bounding box center [646, 292] width 136 height 18
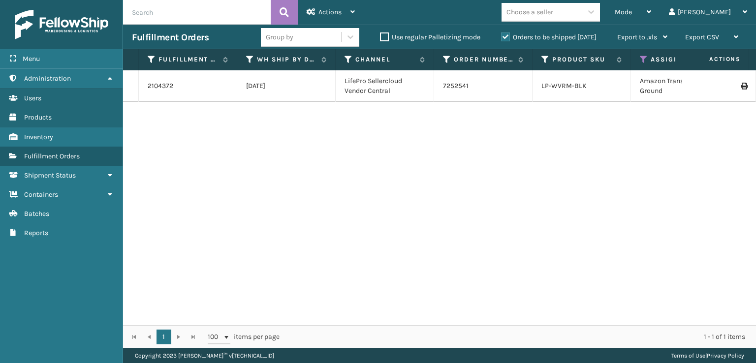
click at [273, 79] on td "[DATE]" at bounding box center [286, 85] width 98 height 31
click at [272, 91] on td "[DATE]" at bounding box center [286, 85] width 98 height 31
drag, startPoint x: 358, startPoint y: 89, endPoint x: 348, endPoint y: 87, distance: 9.7
click at [356, 88] on td "LifePro Sellercloud Vendor Central" at bounding box center [384, 85] width 98 height 31
click at [331, 8] on span "Actions" at bounding box center [329, 12] width 23 height 8
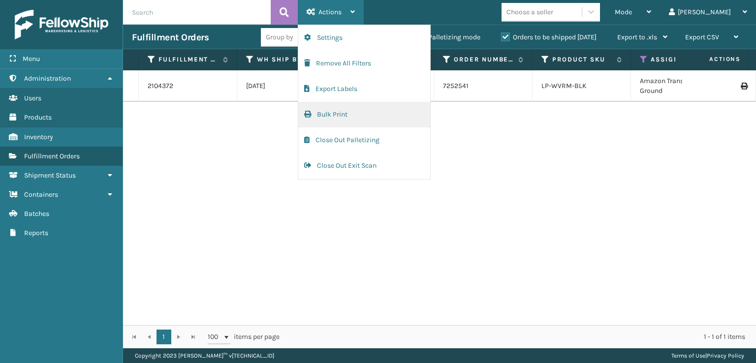
click at [325, 121] on button "Bulk Print" at bounding box center [364, 115] width 132 height 26
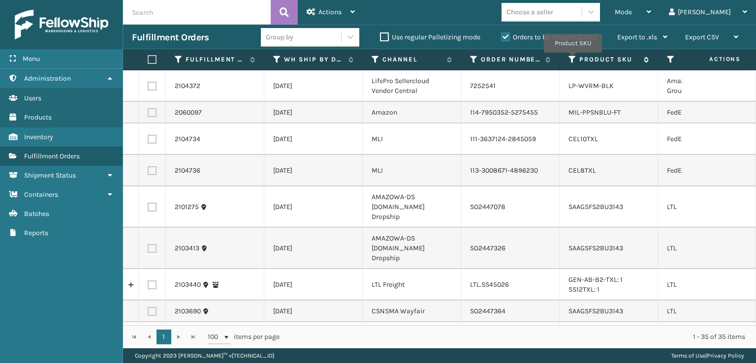
click at [573, 60] on icon at bounding box center [572, 59] width 8 height 9
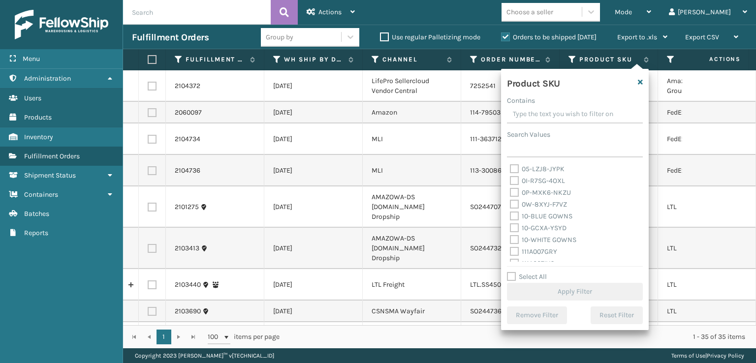
click at [676, 59] on th "Actions" at bounding box center [712, 59] width 74 height 21
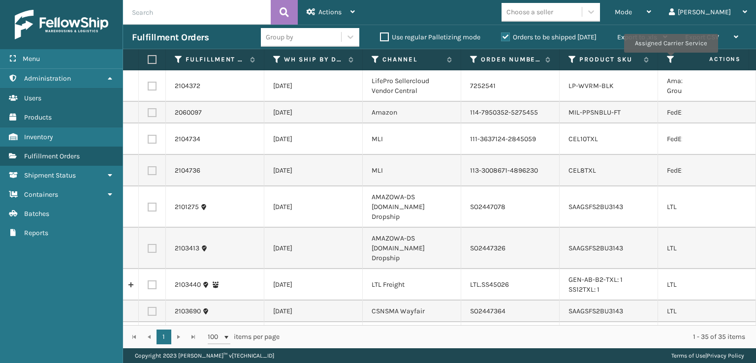
click at [670, 60] on icon at bounding box center [671, 59] width 8 height 9
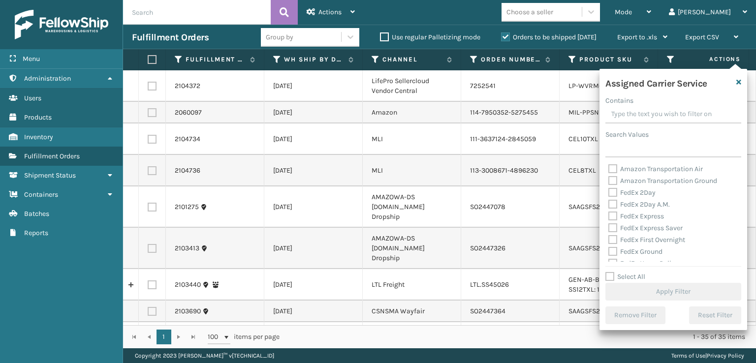
click at [610, 179] on label "Amazon Transportation Ground" at bounding box center [662, 181] width 109 height 8
click at [609, 179] on input "Amazon Transportation Ground" at bounding box center [608, 178] width 0 height 6
checkbox input "true"
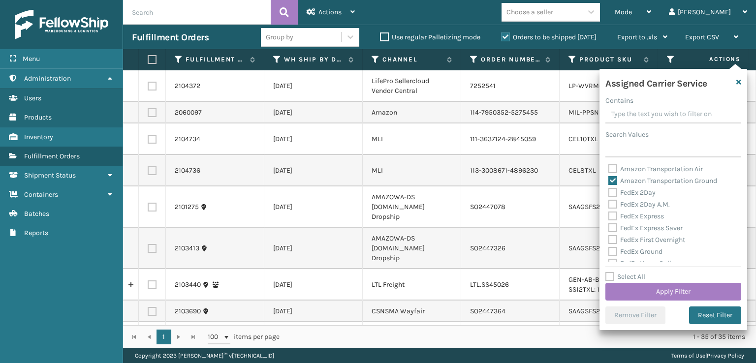
click at [610, 174] on div "Amazon Transportation Air" at bounding box center [673, 169] width 130 height 12
drag, startPoint x: 610, startPoint y: 172, endPoint x: 620, endPoint y: 170, distance: 9.9
click at [615, 170] on label "Amazon Transportation Air" at bounding box center [655, 169] width 94 height 8
click at [612, 170] on label "Amazon Transportation Air" at bounding box center [655, 169] width 94 height 8
click at [609, 170] on input "Amazon Transportation Air" at bounding box center [608, 166] width 0 height 6
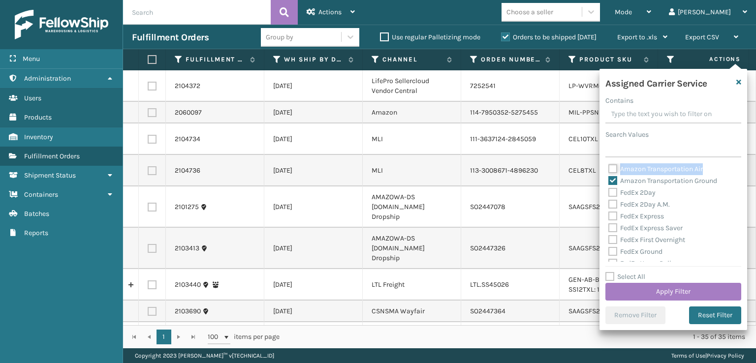
checkbox input "true"
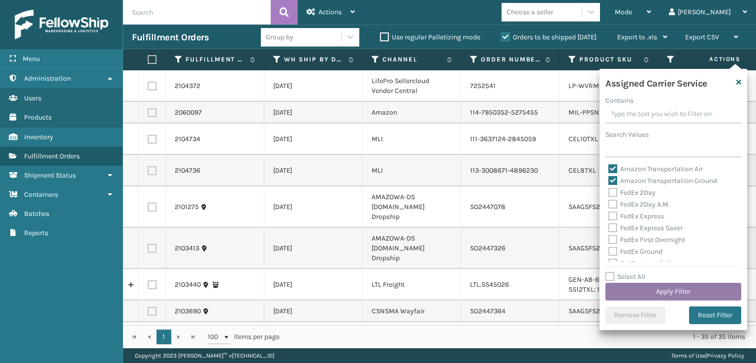
click at [638, 289] on button "Apply Filter" at bounding box center [673, 292] width 136 height 18
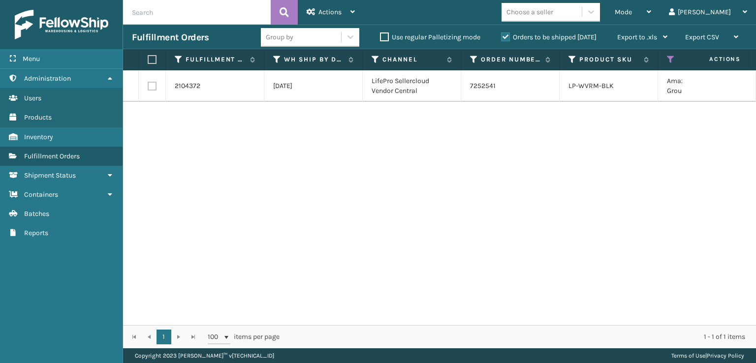
click at [149, 58] on label at bounding box center [151, 59] width 6 height 9
click at [148, 58] on input "checkbox" at bounding box center [148, 60] width 0 height 6
checkbox input "true"
click at [335, 4] on div "Actions" at bounding box center [330, 12] width 48 height 25
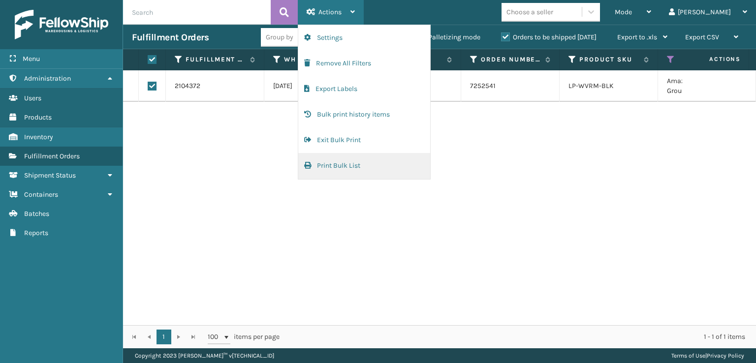
click at [325, 168] on button "Print Bulk List" at bounding box center [364, 166] width 132 height 26
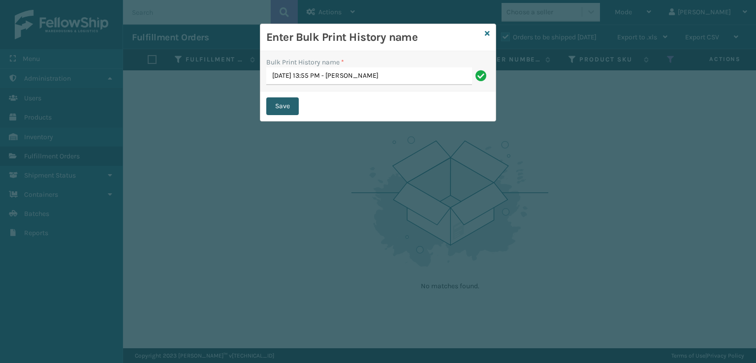
click at [277, 111] on button "Save" at bounding box center [282, 106] width 32 height 18
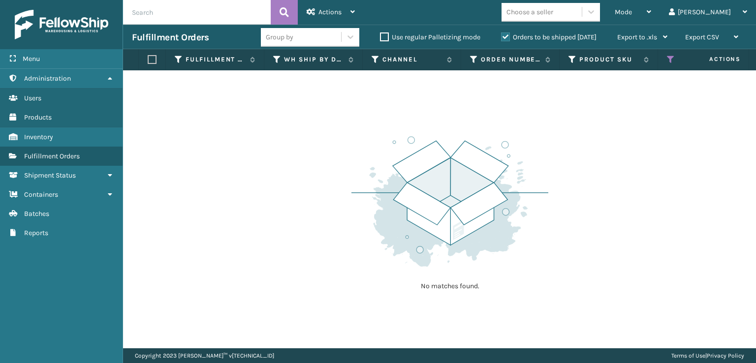
click at [298, 25] on button "Print Bulk List" at bounding box center [364, 25] width 132 height 0
click at [652, 15] on div "Mode Regular Mode Picking Mode Labeling Mode Exit Scan Mode" at bounding box center [633, 12] width 54 height 25
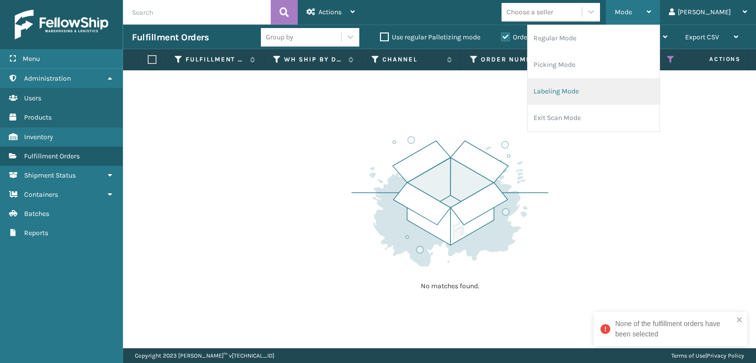
click at [585, 94] on li "Labeling Mode" at bounding box center [593, 91] width 132 height 27
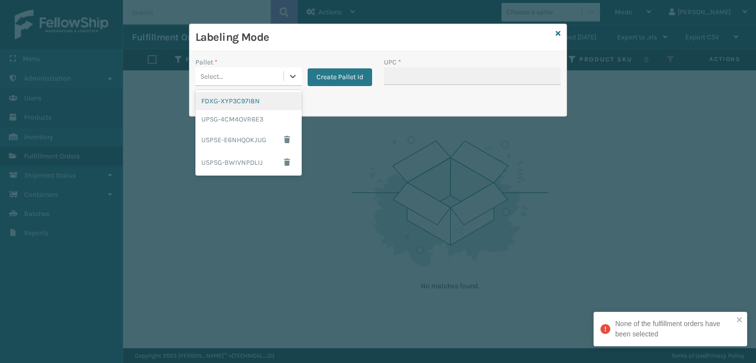
click at [269, 81] on div "Select..." at bounding box center [248, 76] width 106 height 19
drag, startPoint x: 218, startPoint y: 103, endPoint x: 496, endPoint y: 50, distance: 282.9
click at [230, 100] on div "FDXG-XYP3C97I8N" at bounding box center [248, 101] width 106 height 18
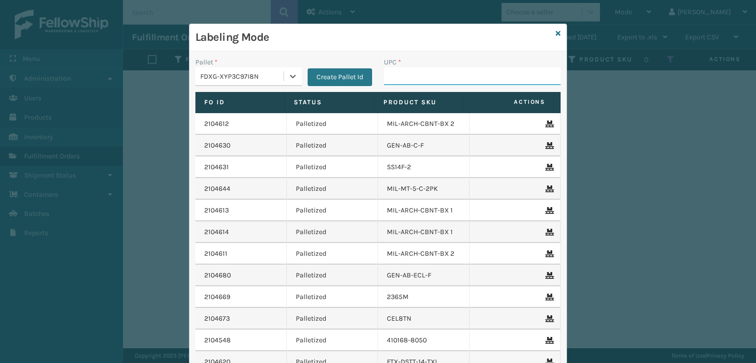
click at [431, 80] on input "UPC *" at bounding box center [472, 76] width 177 height 18
type input "8100819"
click at [555, 32] on icon at bounding box center [557, 33] width 5 height 7
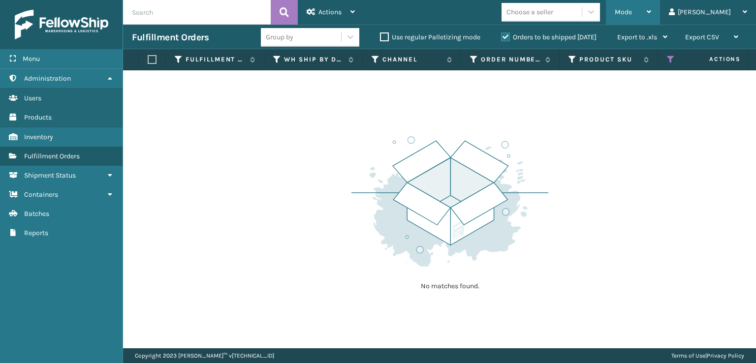
click at [632, 8] on span "Mode" at bounding box center [622, 12] width 17 height 8
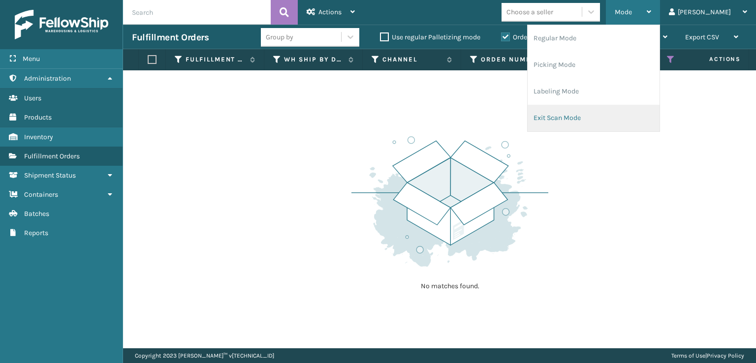
click at [609, 112] on li "Exit Scan Mode" at bounding box center [593, 118] width 132 height 27
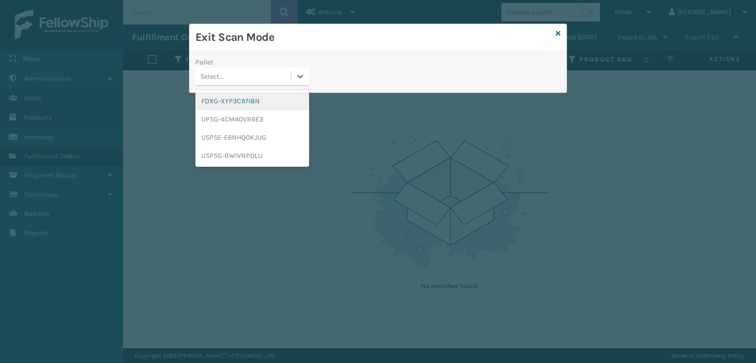
click at [249, 79] on div "Select..." at bounding box center [242, 76] width 95 height 16
click at [222, 109] on div "FDXG-XYP3C97I8N" at bounding box center [252, 101] width 114 height 18
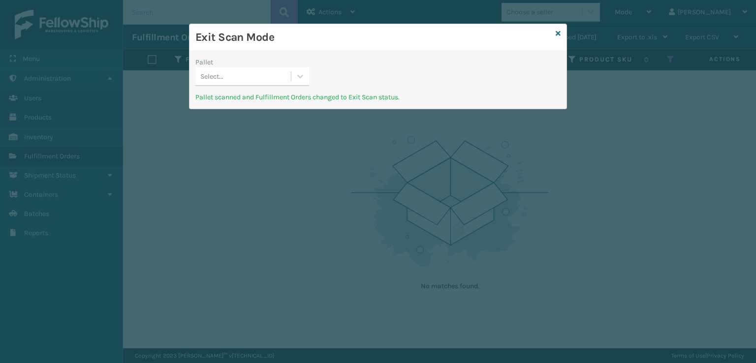
click at [221, 75] on div "Select..." at bounding box center [211, 76] width 23 height 10
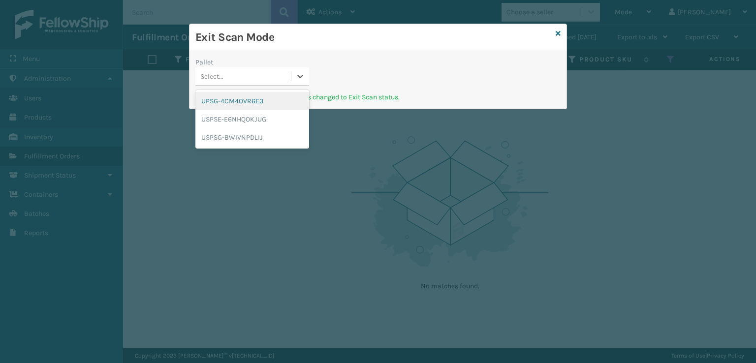
click at [226, 101] on div "UPSG-4CM4OVR6E3" at bounding box center [252, 101] width 114 height 18
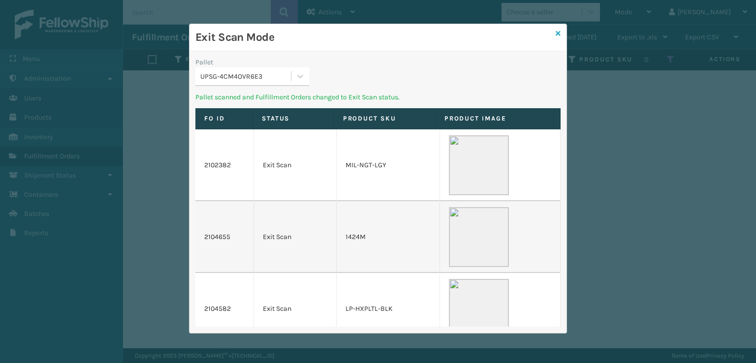
click at [558, 31] on icon at bounding box center [557, 33] width 5 height 7
